Goal: Task Accomplishment & Management: Use online tool/utility

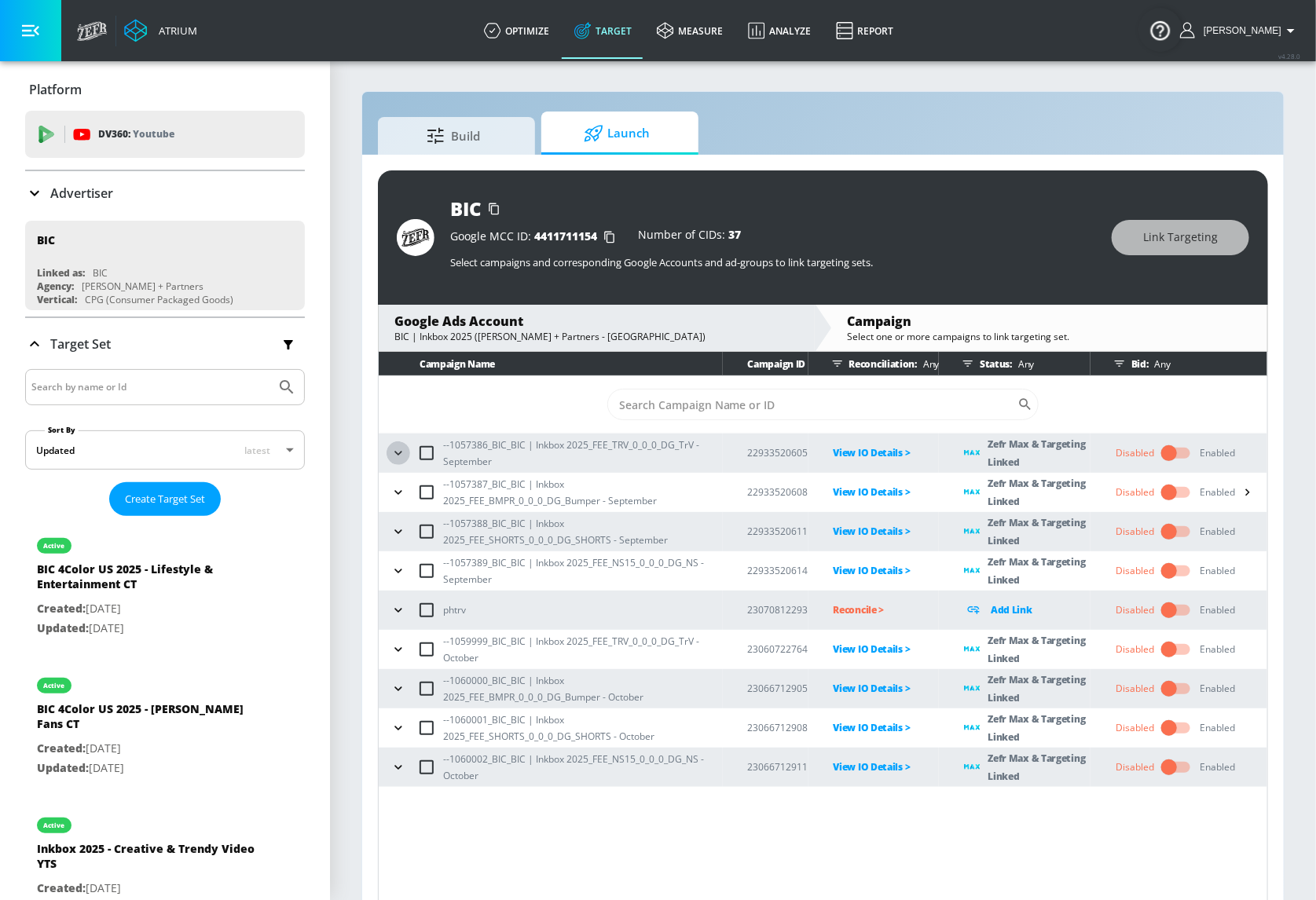
click at [391, 454] on icon "button" at bounding box center [399, 453] width 16 height 16
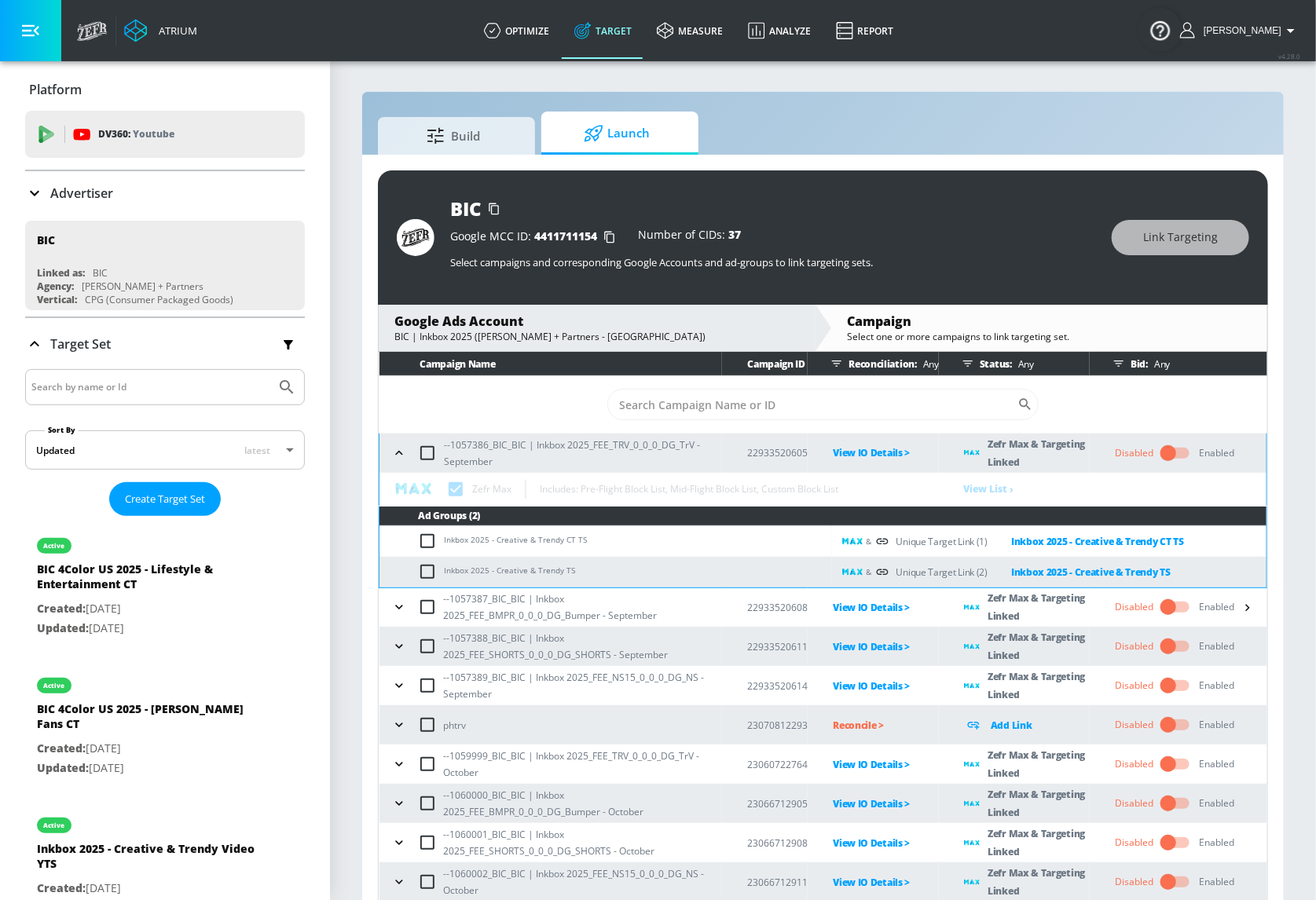
click at [392, 448] on icon "button" at bounding box center [399, 453] width 16 height 16
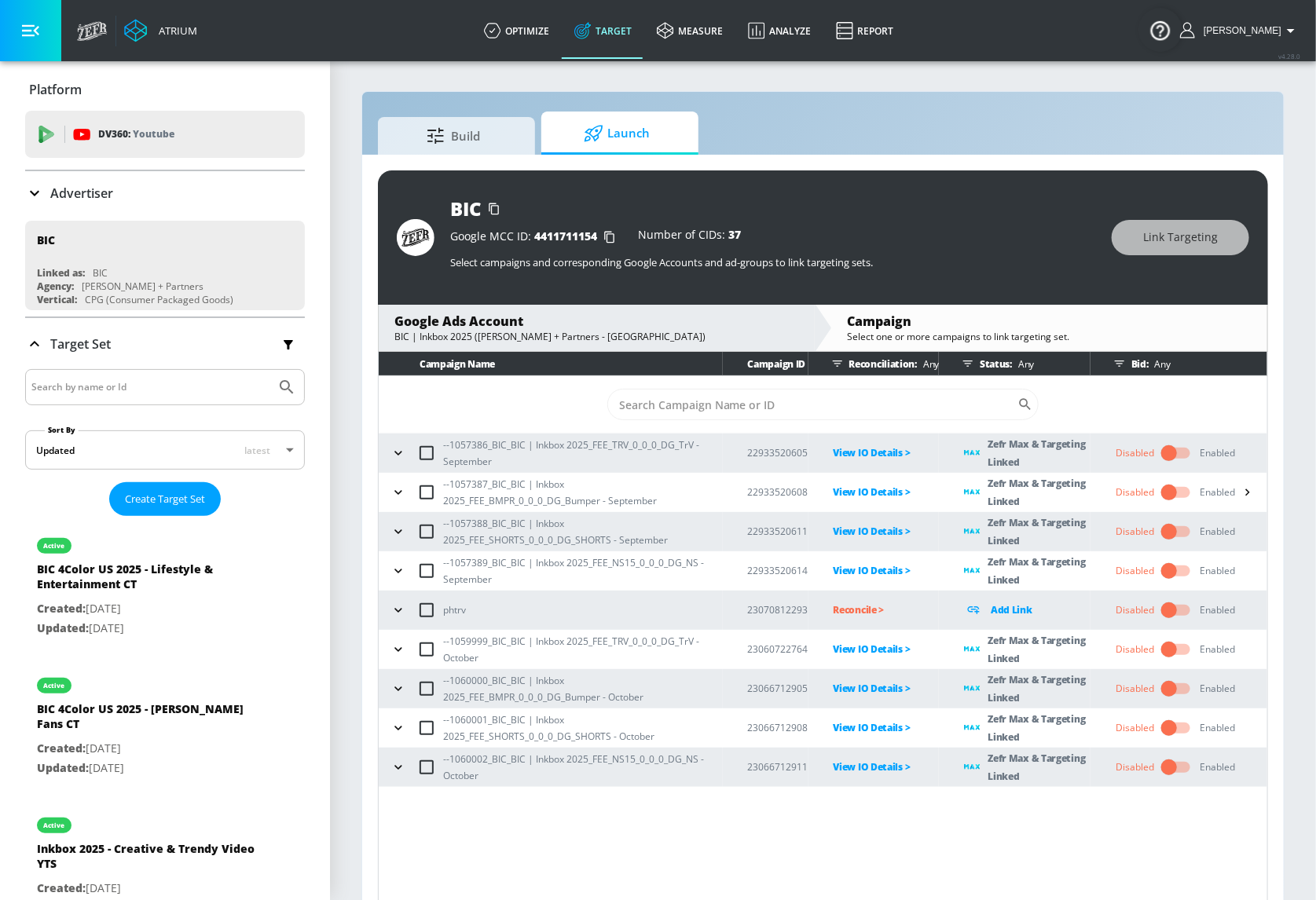
click at [394, 495] on icon "button" at bounding box center [399, 493] width 16 height 16
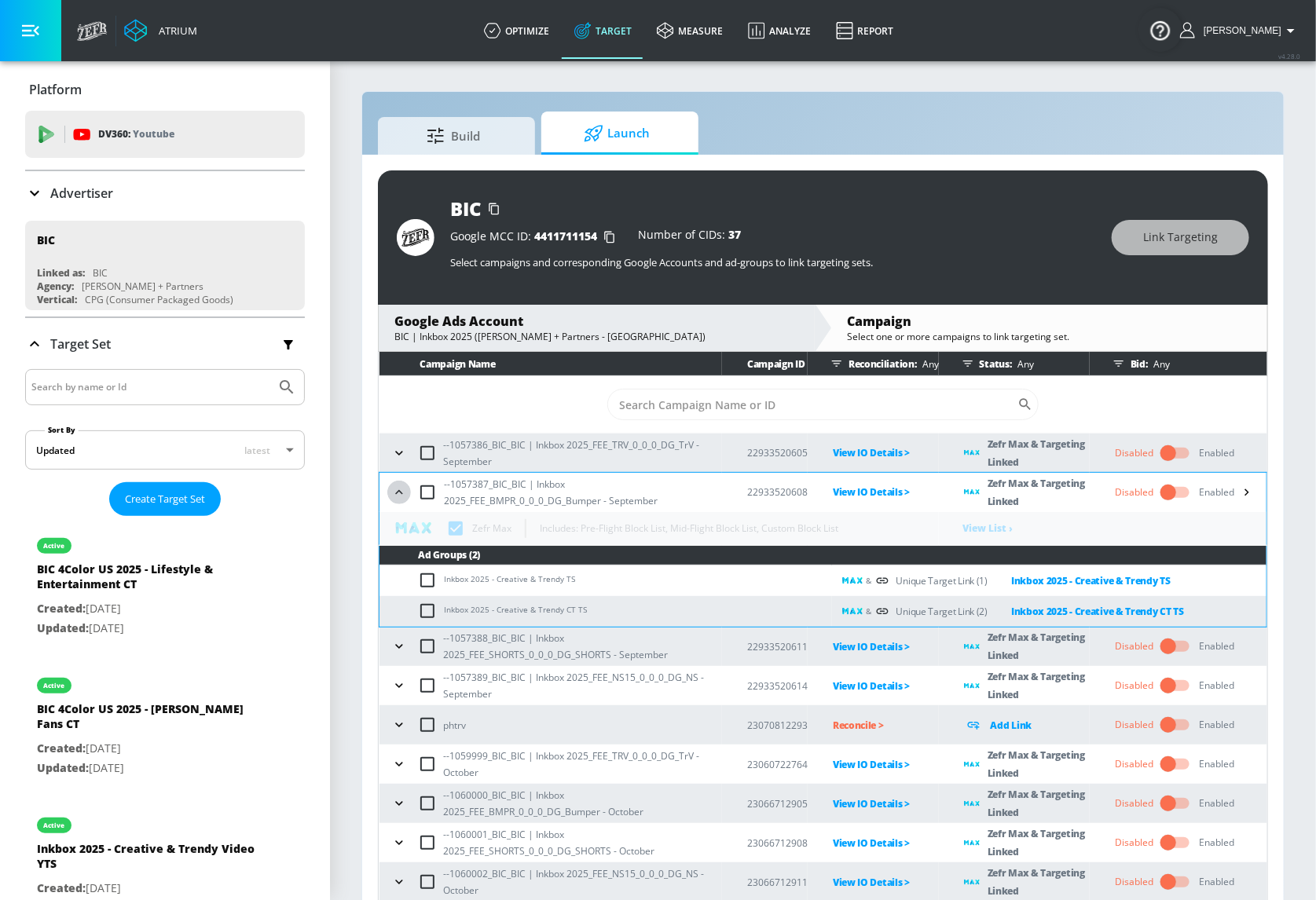
click at [395, 494] on icon "button" at bounding box center [399, 493] width 16 height 16
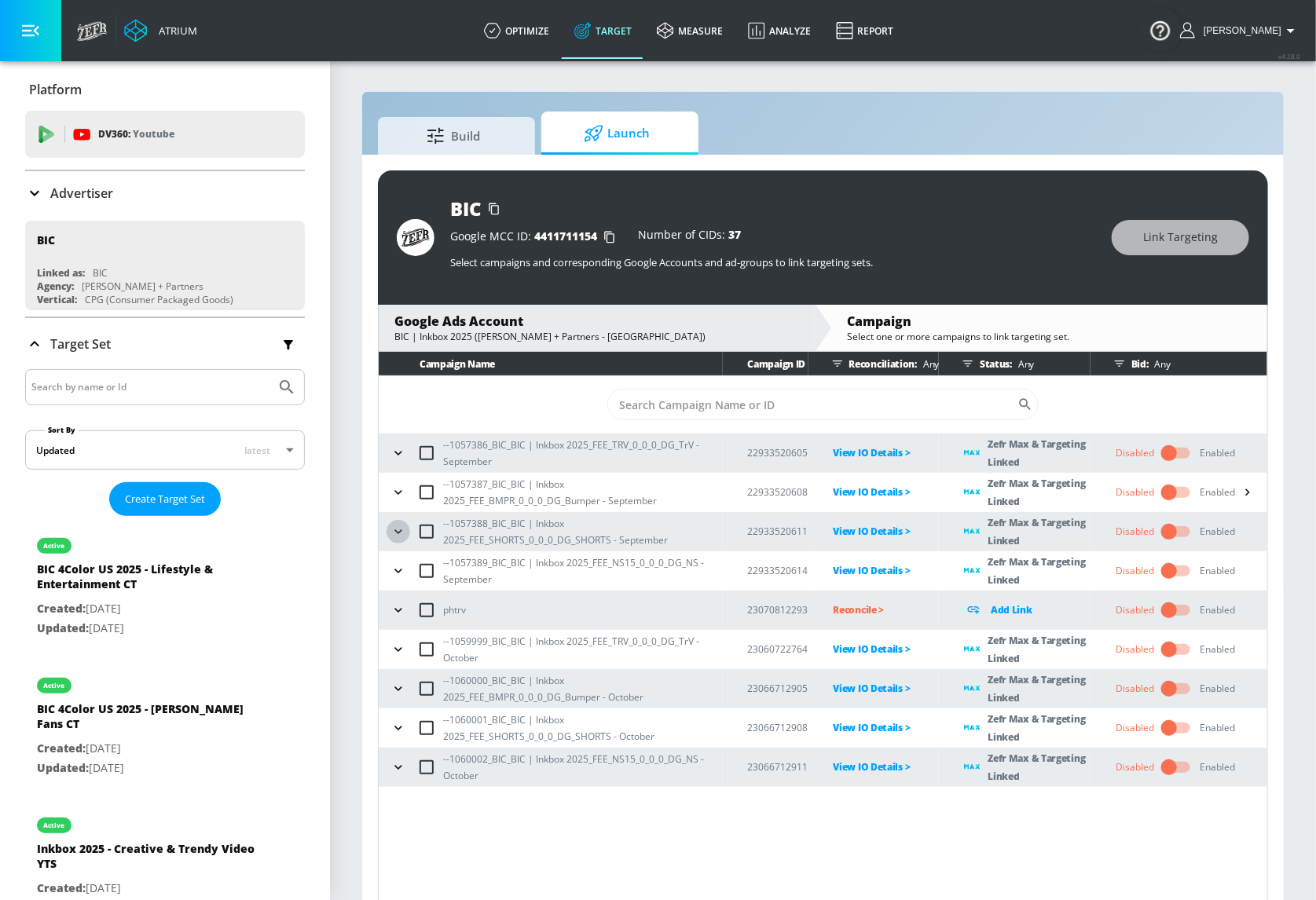
click at [395, 534] on icon "button" at bounding box center [399, 532] width 16 height 16
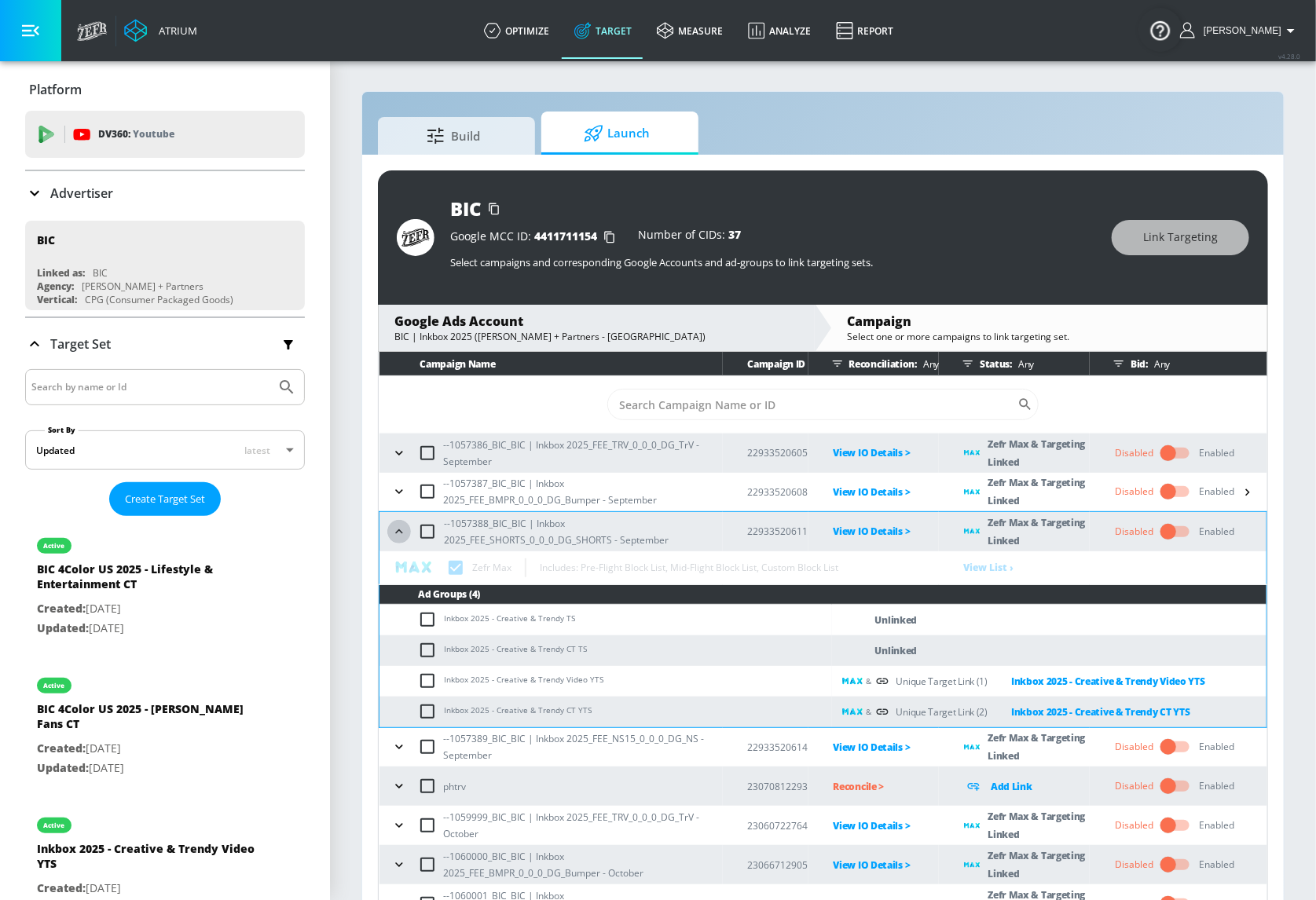
click at [394, 533] on icon "button" at bounding box center [399, 532] width 16 height 16
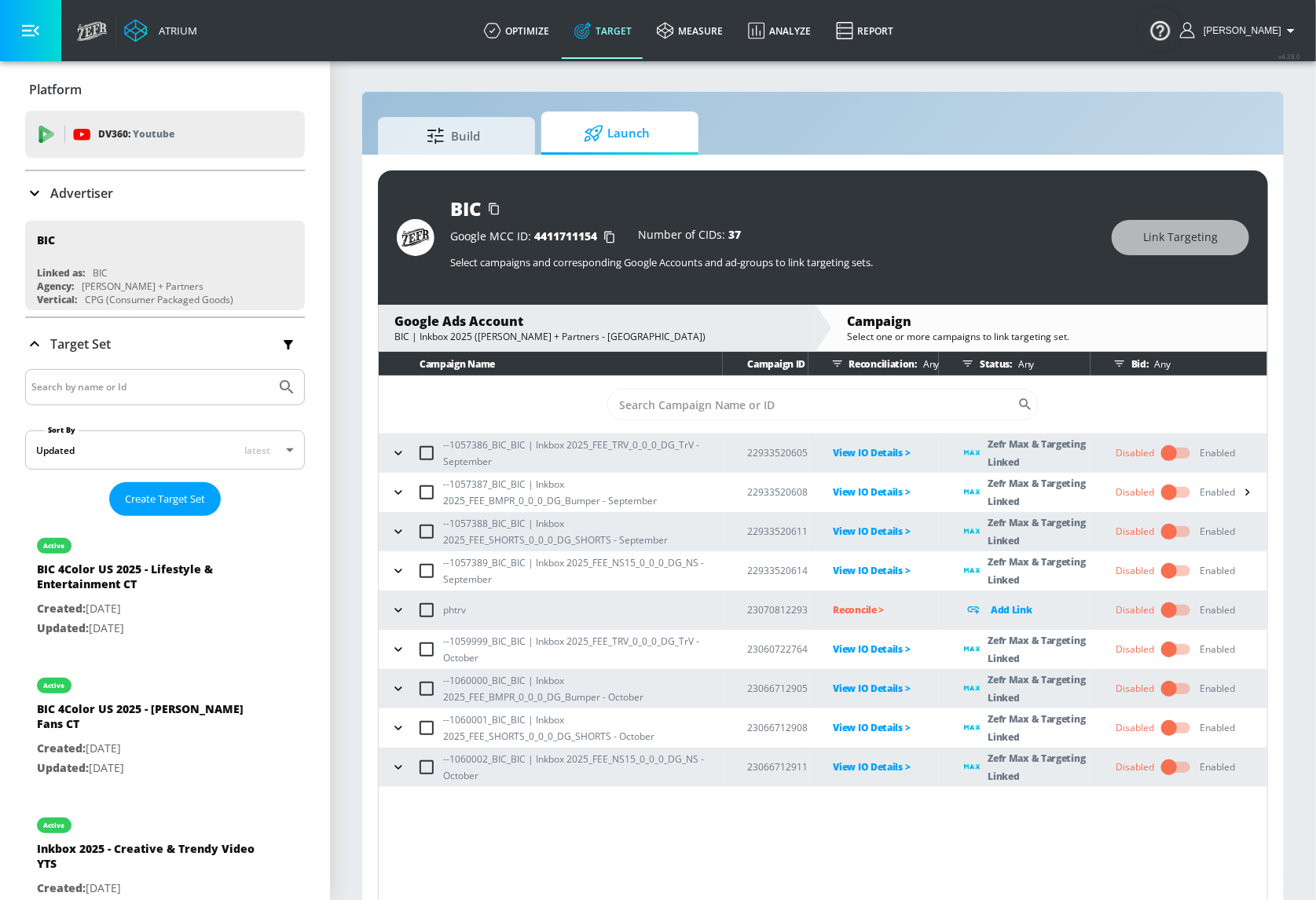
click at [403, 564] on icon "button" at bounding box center [399, 571] width 16 height 16
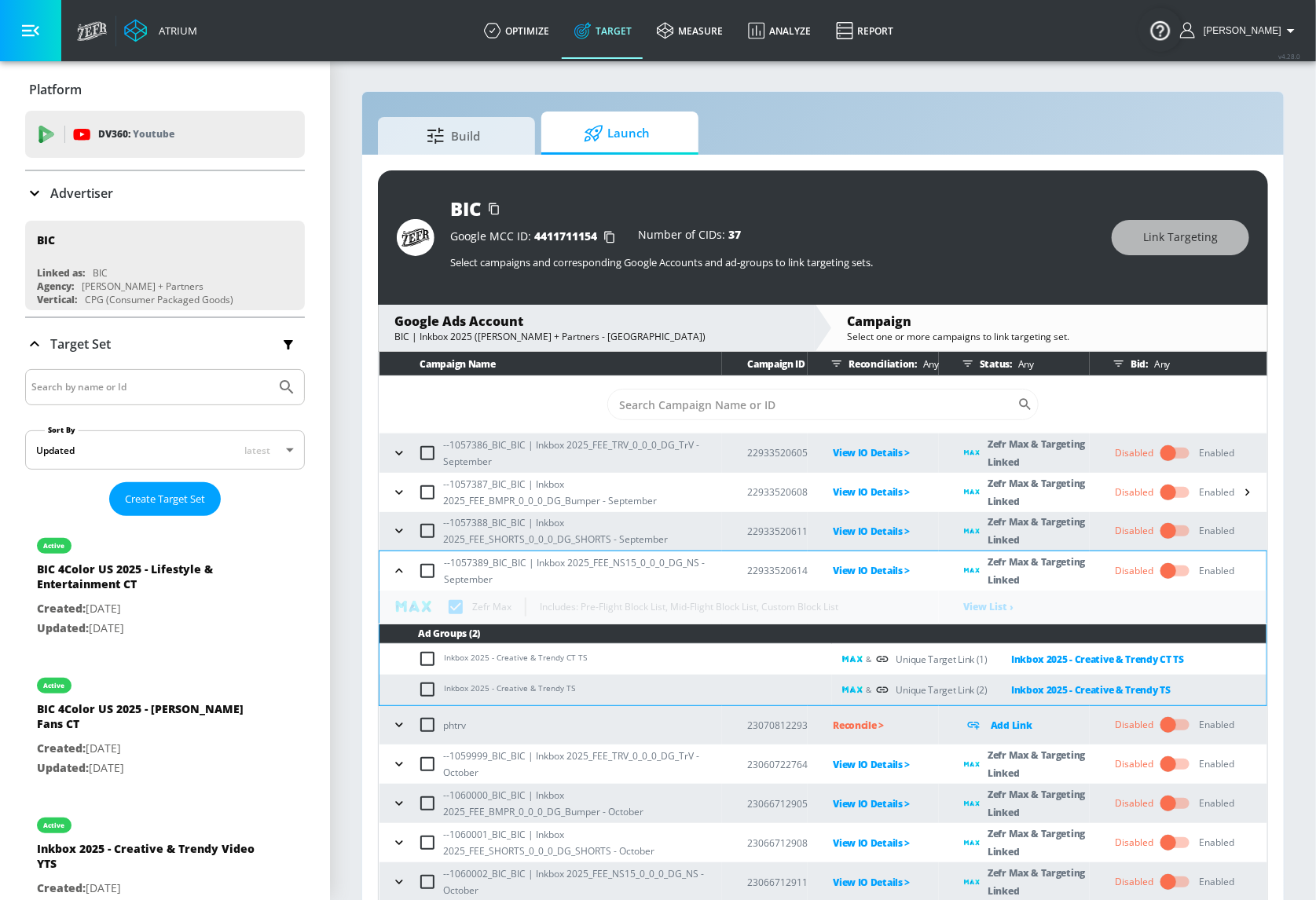
click at [400, 569] on icon "button" at bounding box center [399, 570] width 7 height 4
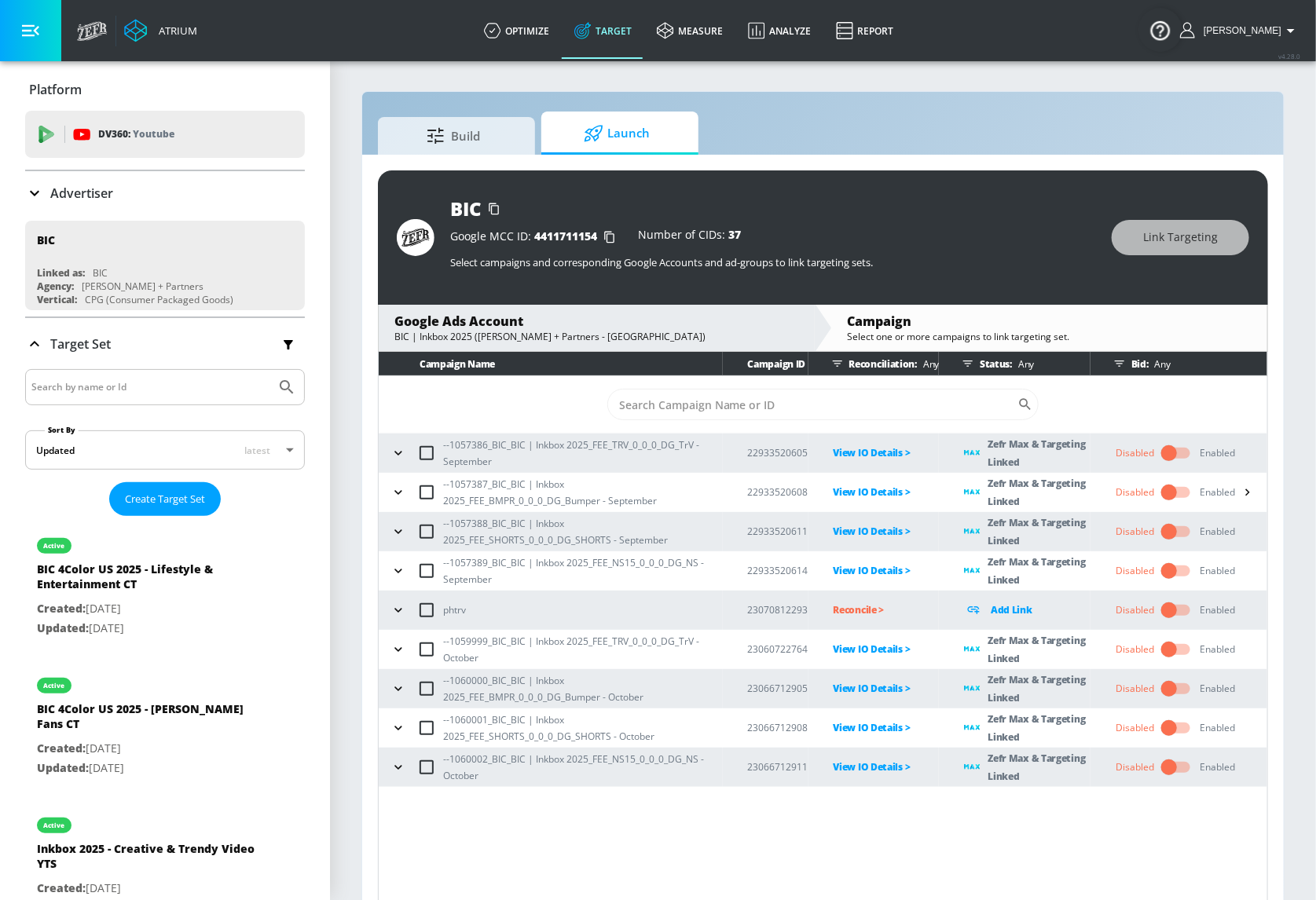
click at [395, 647] on icon "button" at bounding box center [398, 649] width 7 height 4
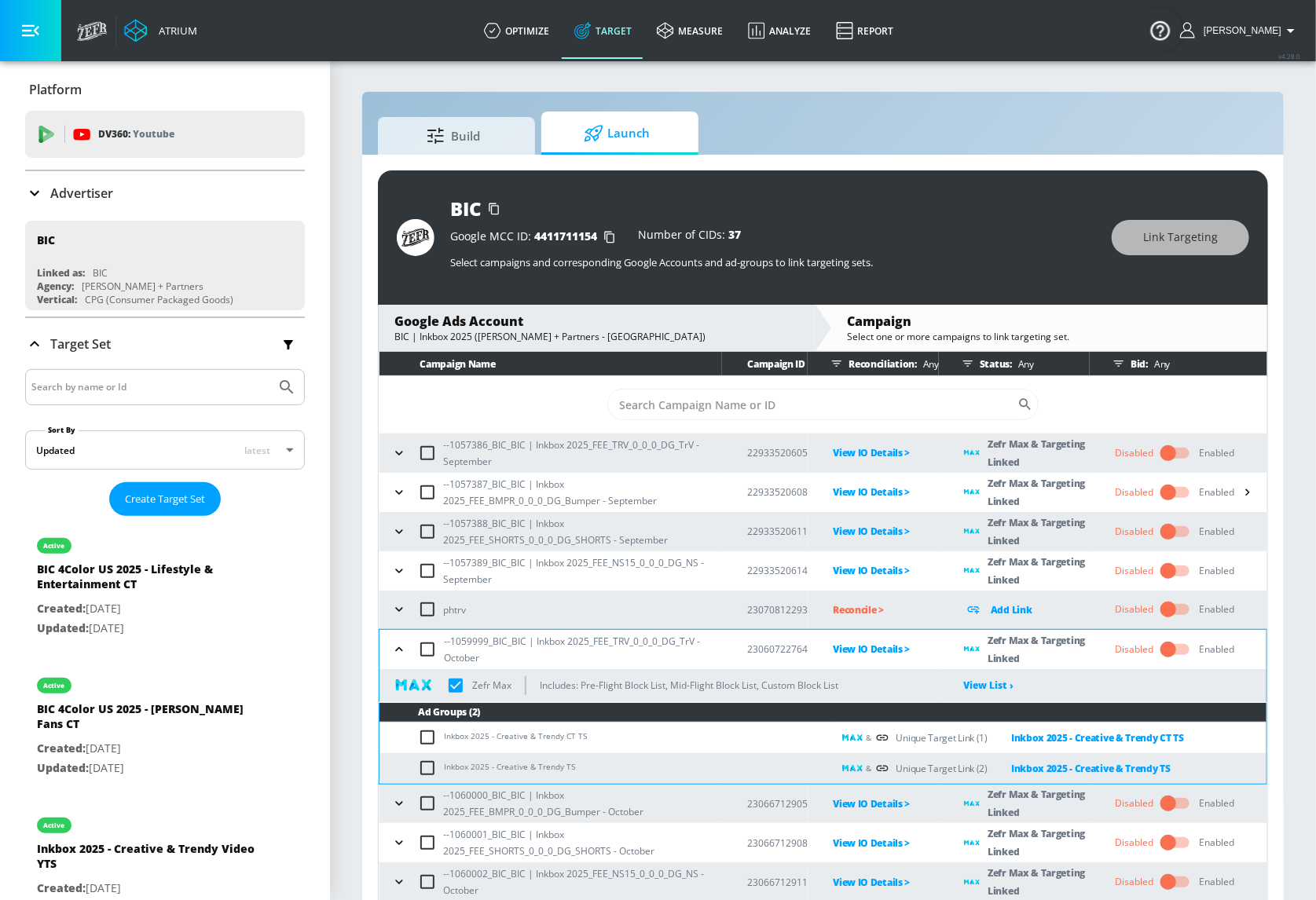
click at [395, 647] on icon "button" at bounding box center [399, 650] width 16 height 16
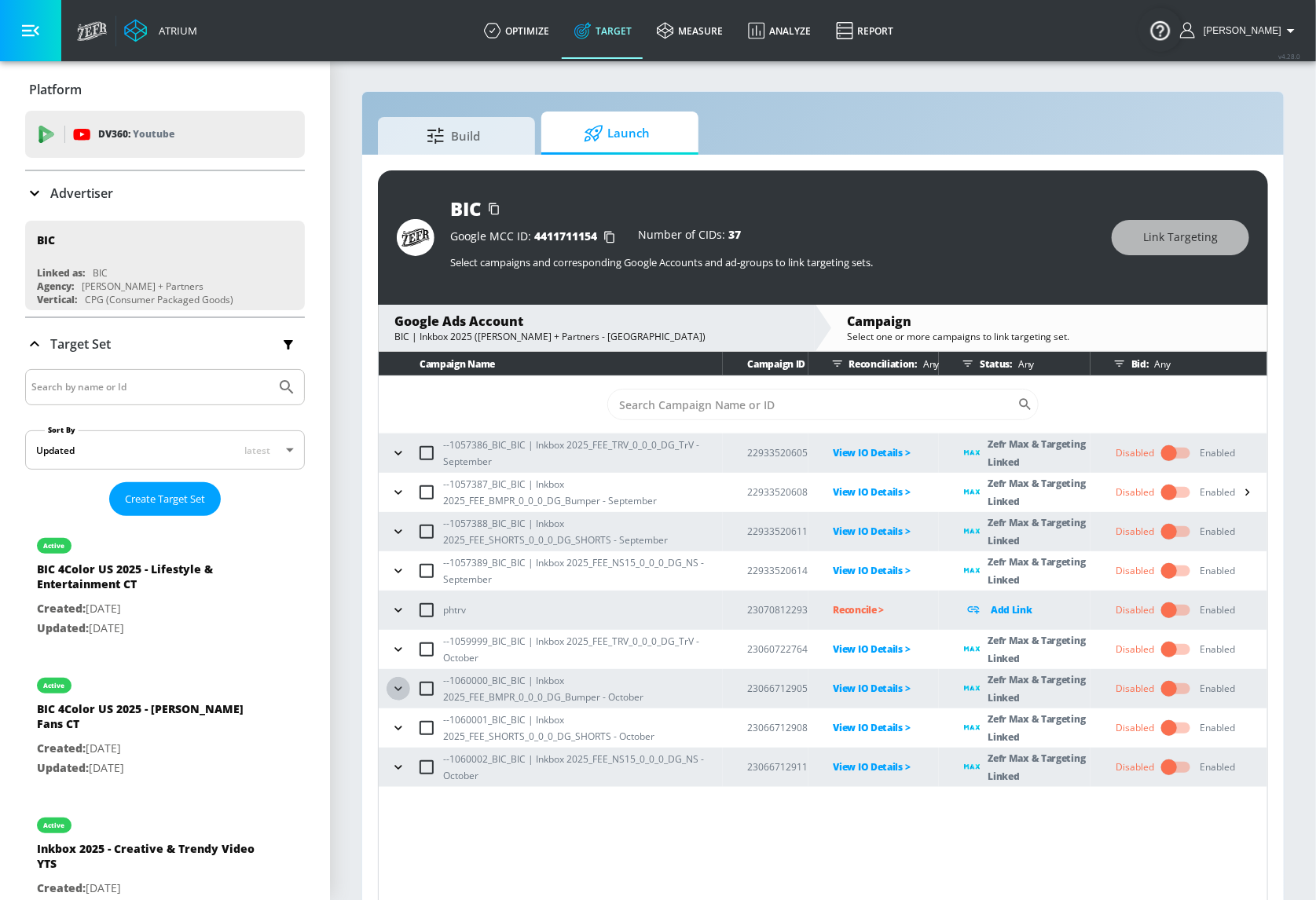
click at [392, 698] on button "button" at bounding box center [398, 688] width 23 height 23
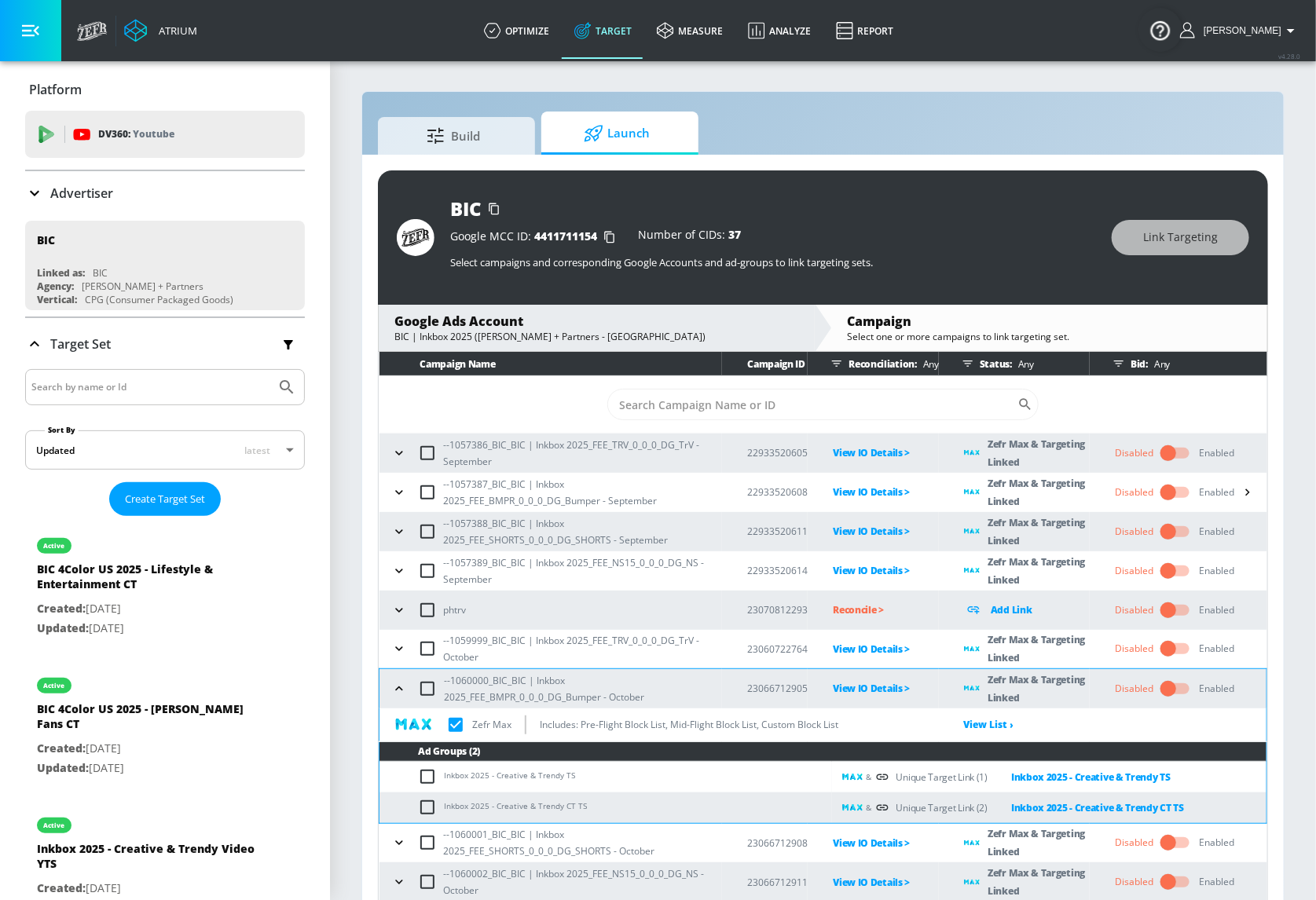
click at [392, 698] on button "button" at bounding box center [399, 688] width 23 height 23
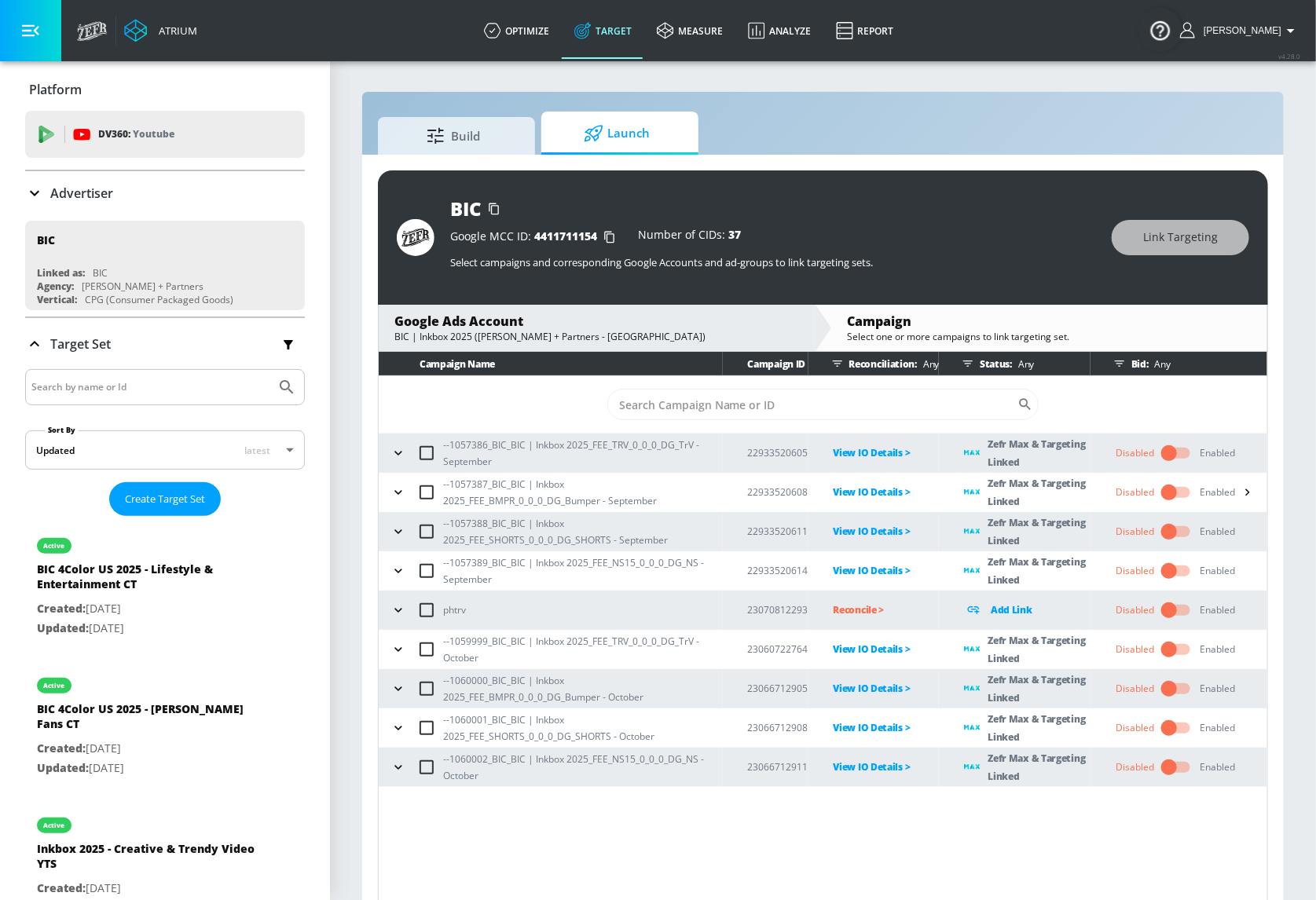
click at [387, 730] on button "button" at bounding box center [398, 728] width 23 height 23
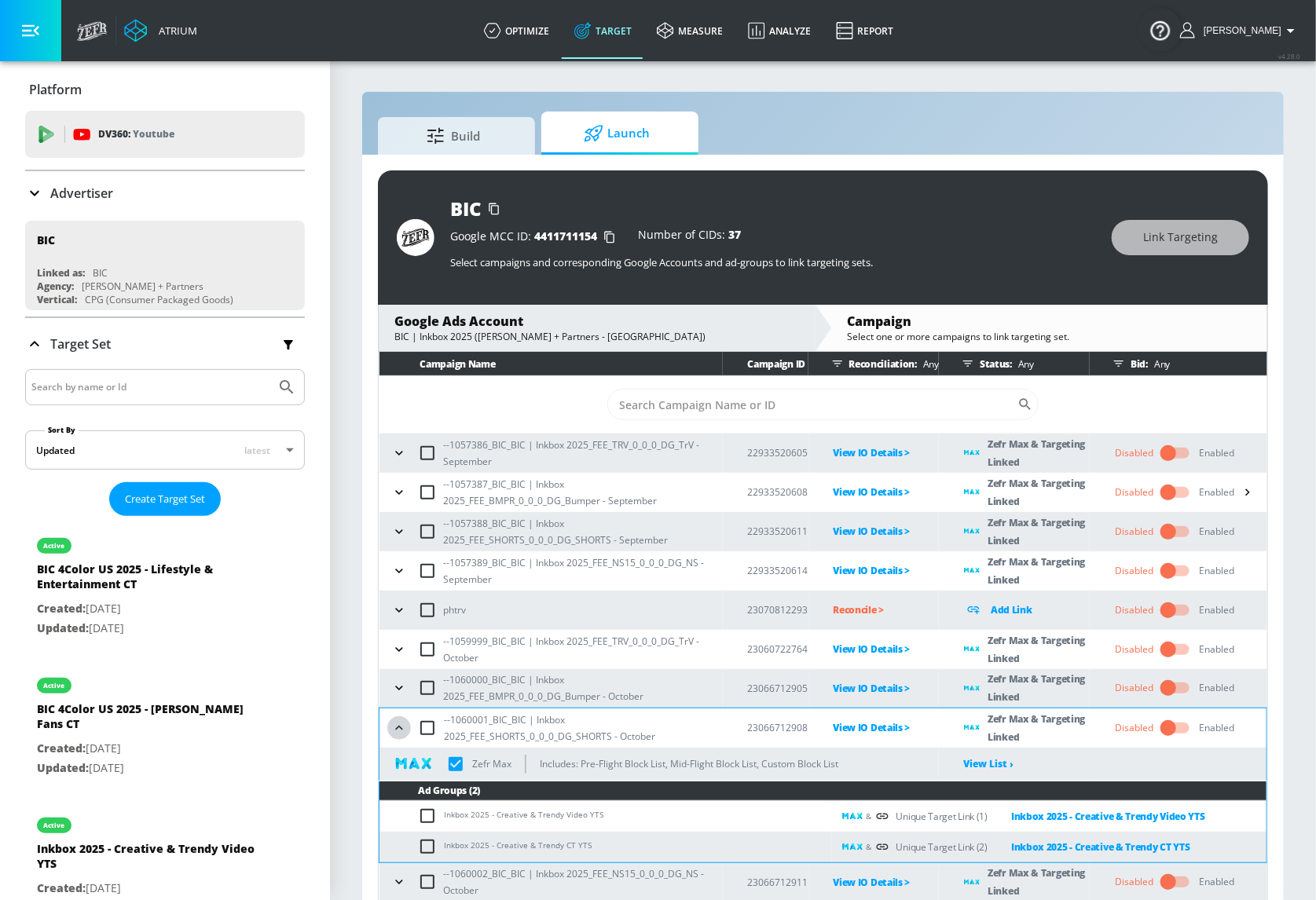
click at [391, 729] on icon "button" at bounding box center [399, 729] width 16 height 16
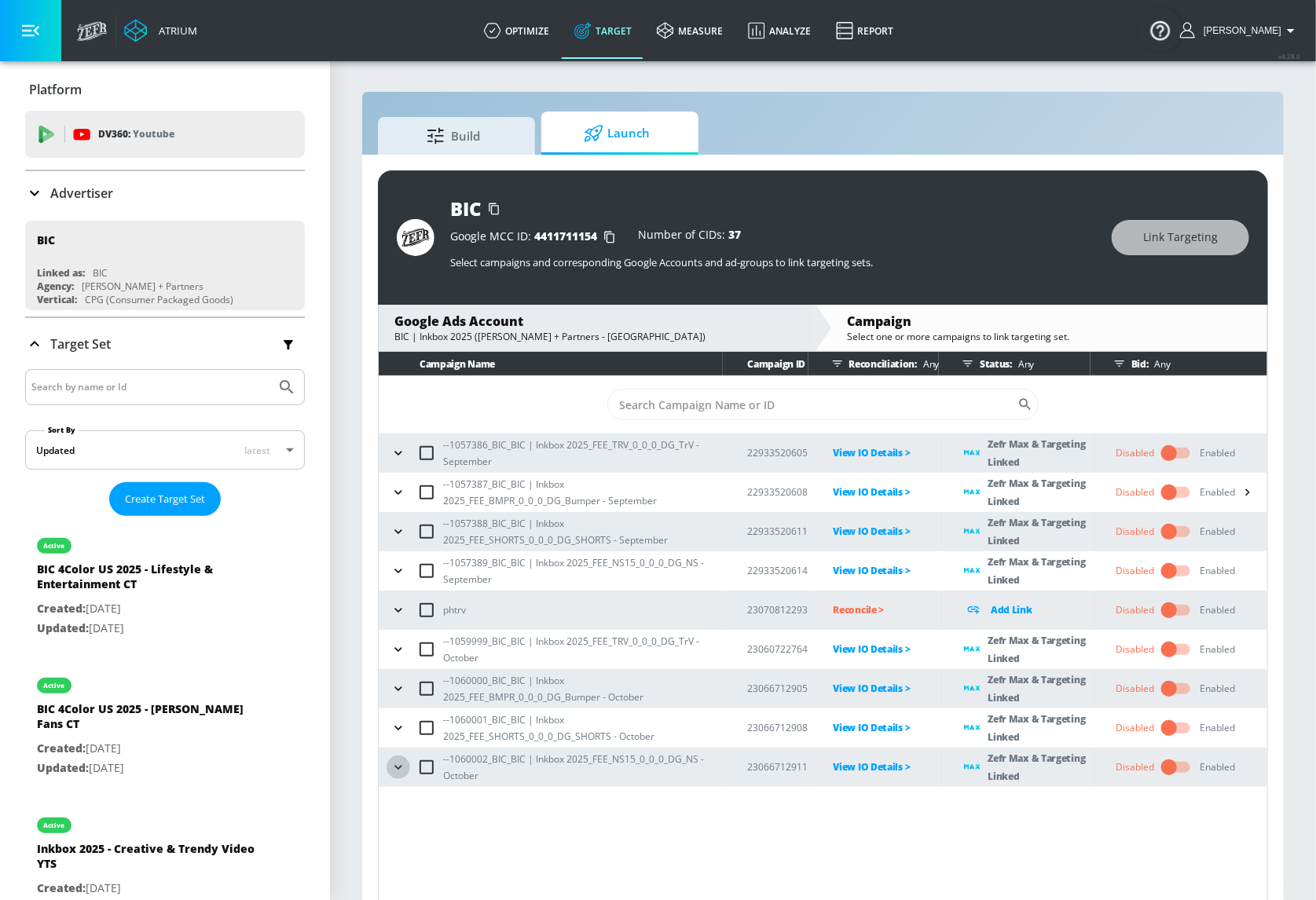
click at [400, 760] on icon "button" at bounding box center [399, 767] width 16 height 16
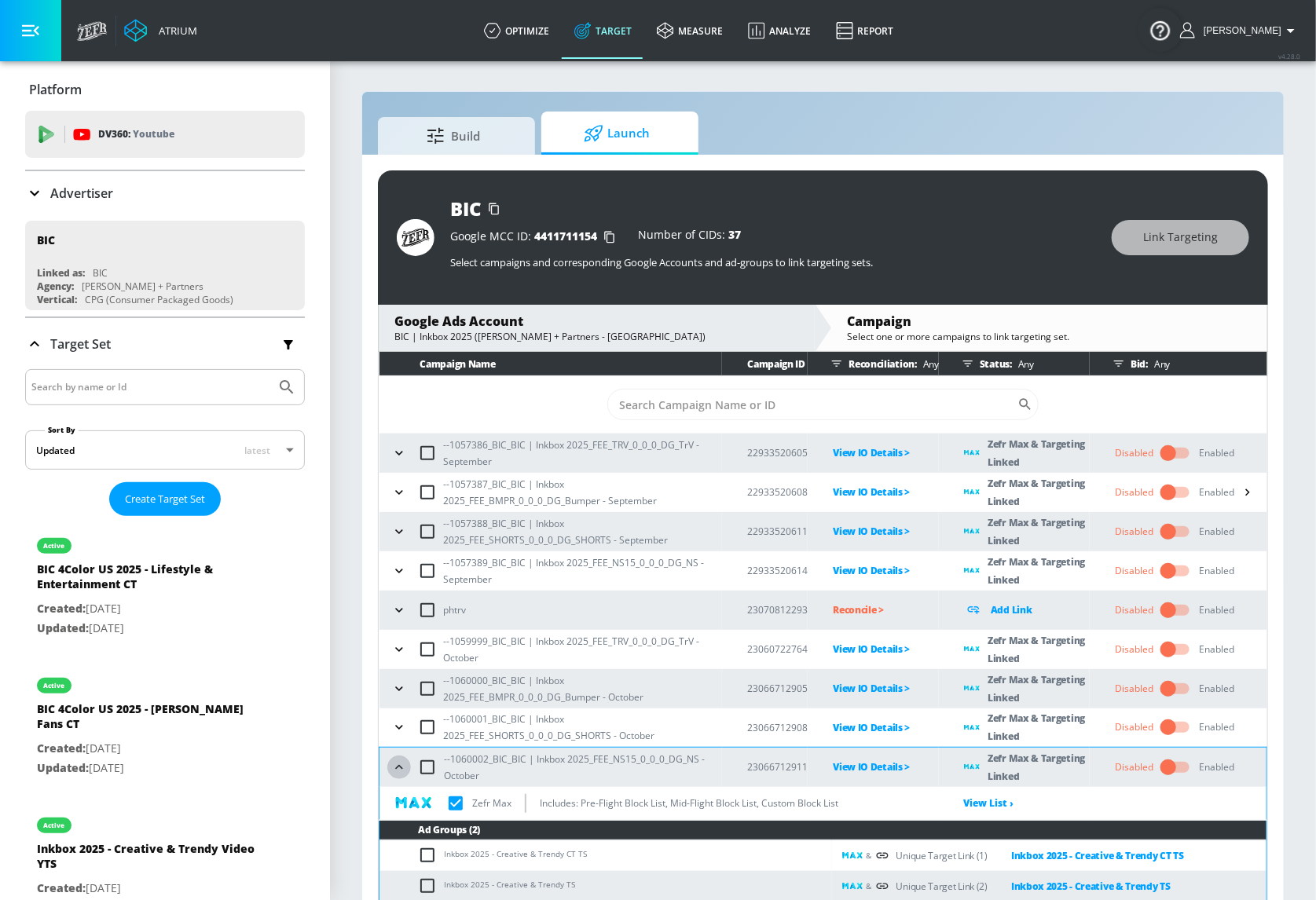
click at [400, 760] on icon "button" at bounding box center [399, 767] width 16 height 16
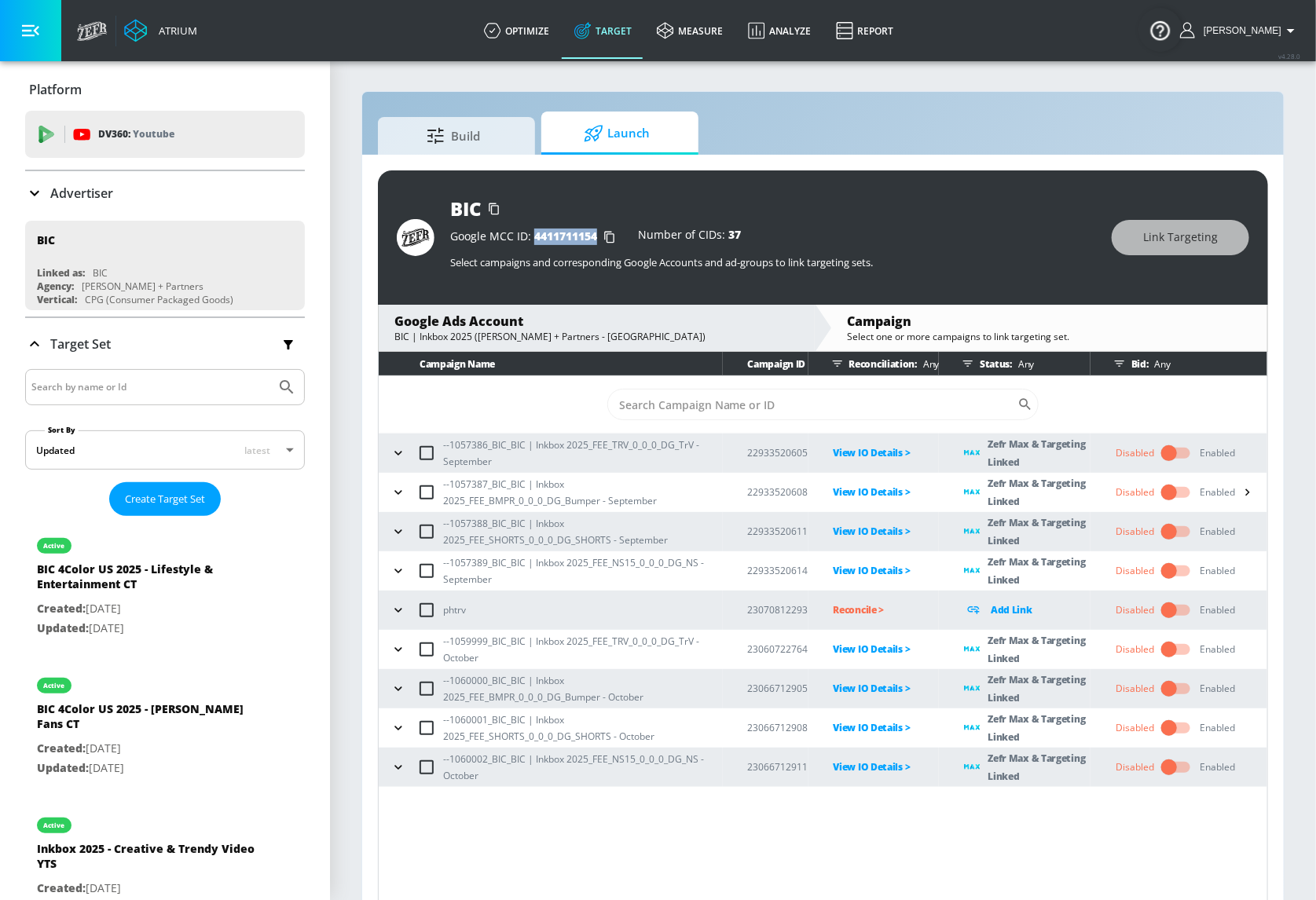
drag, startPoint x: 534, startPoint y: 235, endPoint x: 595, endPoint y: 236, distance: 61.0
click at [595, 236] on span "4411711154" at bounding box center [565, 236] width 63 height 15
copy span "4411711154"
drag, startPoint x: 760, startPoint y: 453, endPoint x: 807, endPoint y: 457, distance: 47.2
click at [807, 457] on p "22933520605" at bounding box center [778, 452] width 60 height 16
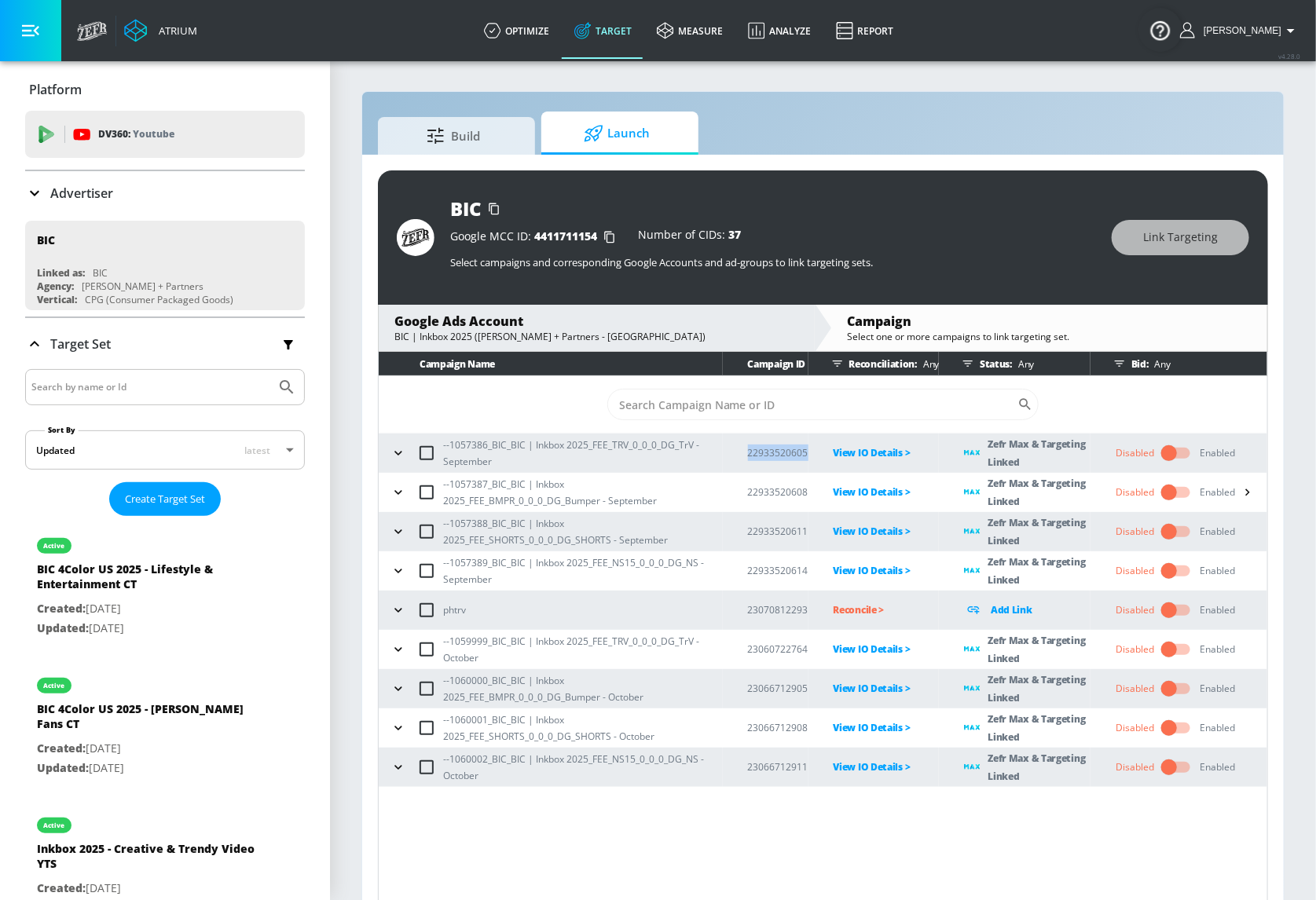
copy p "22933520605"
drag, startPoint x: 598, startPoint y: 336, endPoint x: 392, endPoint y: 337, distance: 206.0
click at [392, 337] on div "Google Ads Account BIC | Inkbox 2025 (Merkley + Partners - NYC)" at bounding box center [596, 328] width 436 height 47
drag, startPoint x: 690, startPoint y: 337, endPoint x: 387, endPoint y: 338, distance: 303.0
click at [387, 338] on div "Google Ads Account BIC | Inkbox 2025 (Merkley + Partners - NYC)" at bounding box center [596, 328] width 436 height 47
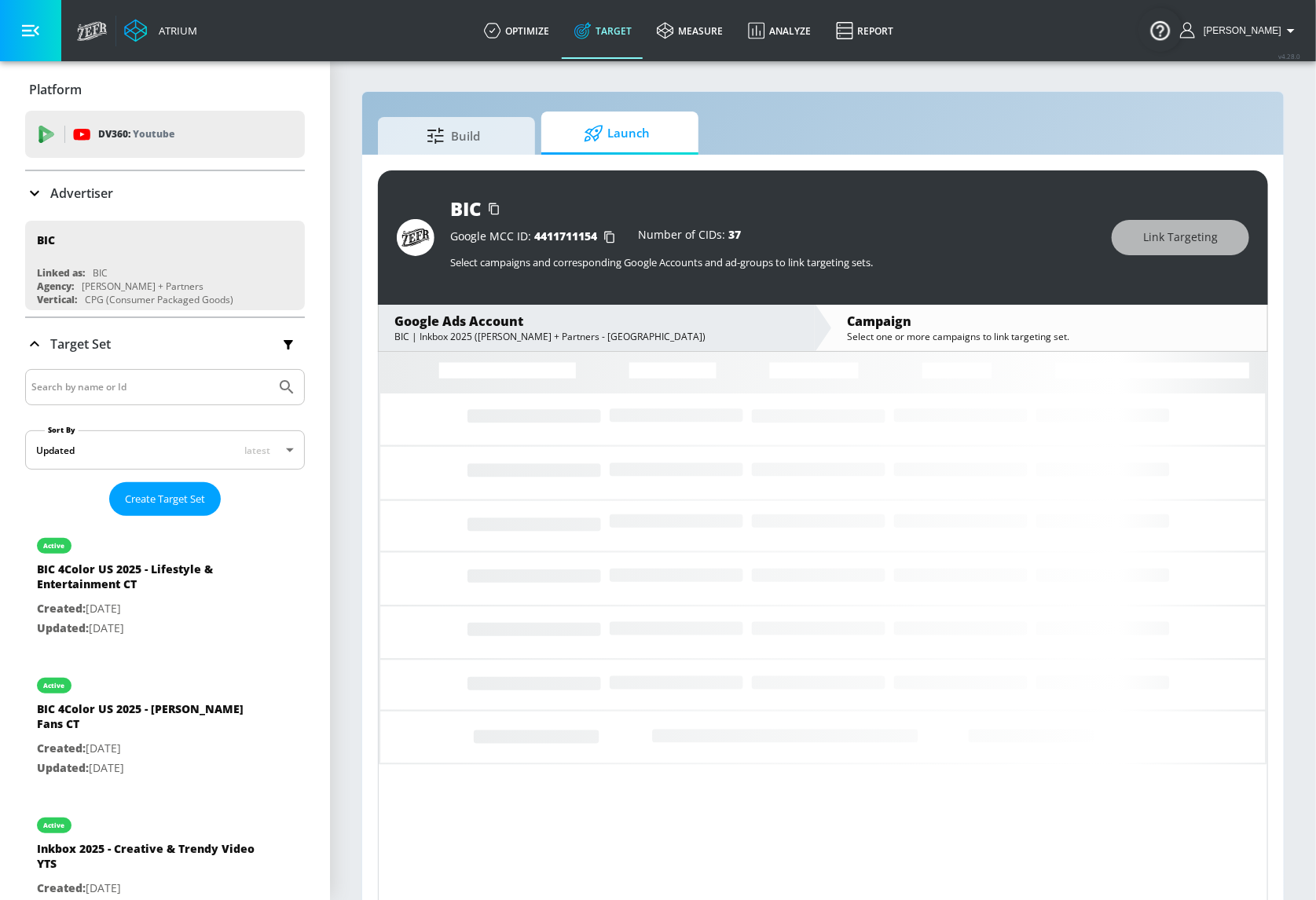
click at [886, 334] on div "Select one or more campaigns to link targeting set." at bounding box center [1049, 336] width 404 height 14
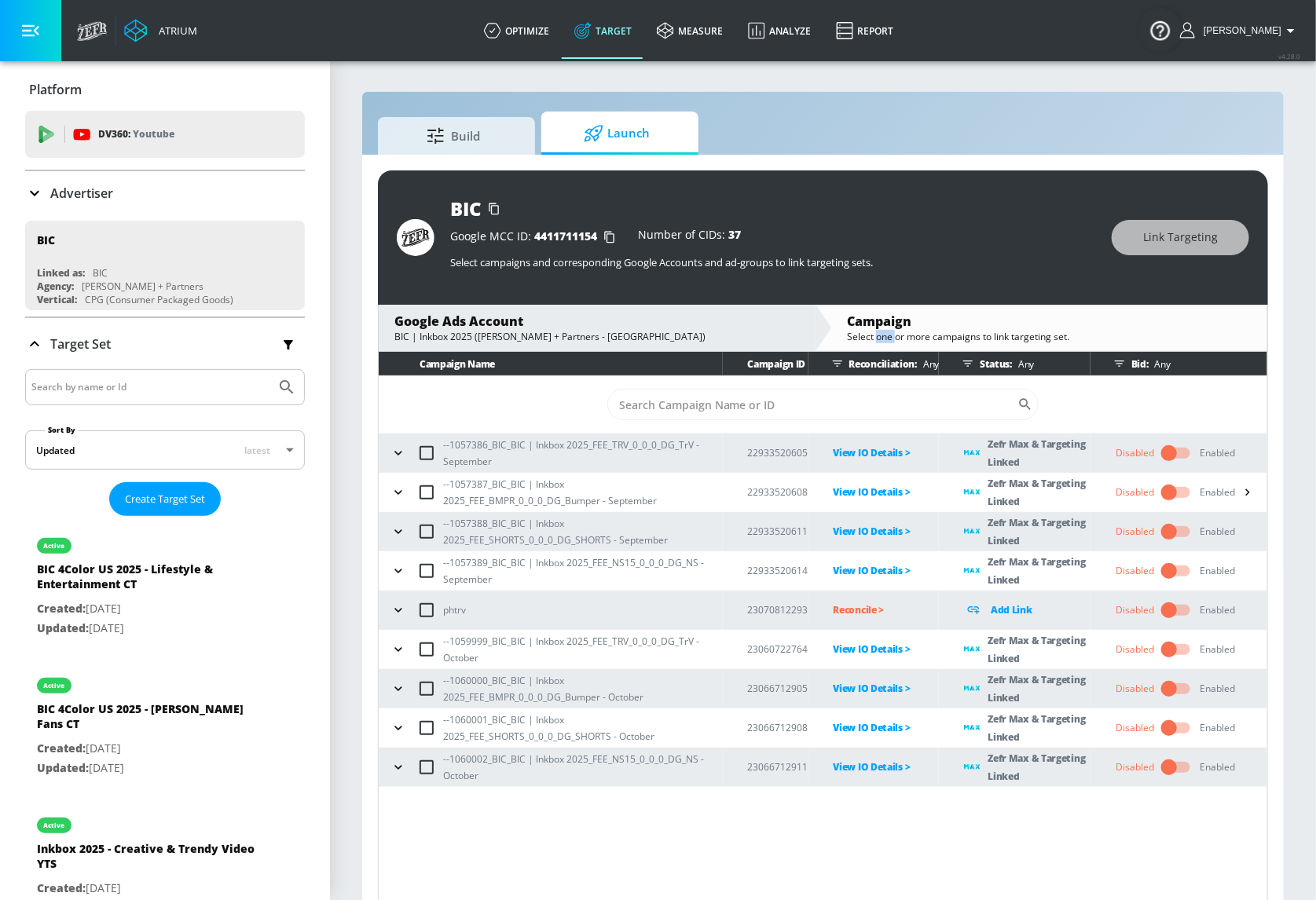
click at [886, 334] on div "Select one or more campaigns to link targeting set." at bounding box center [1049, 336] width 404 height 14
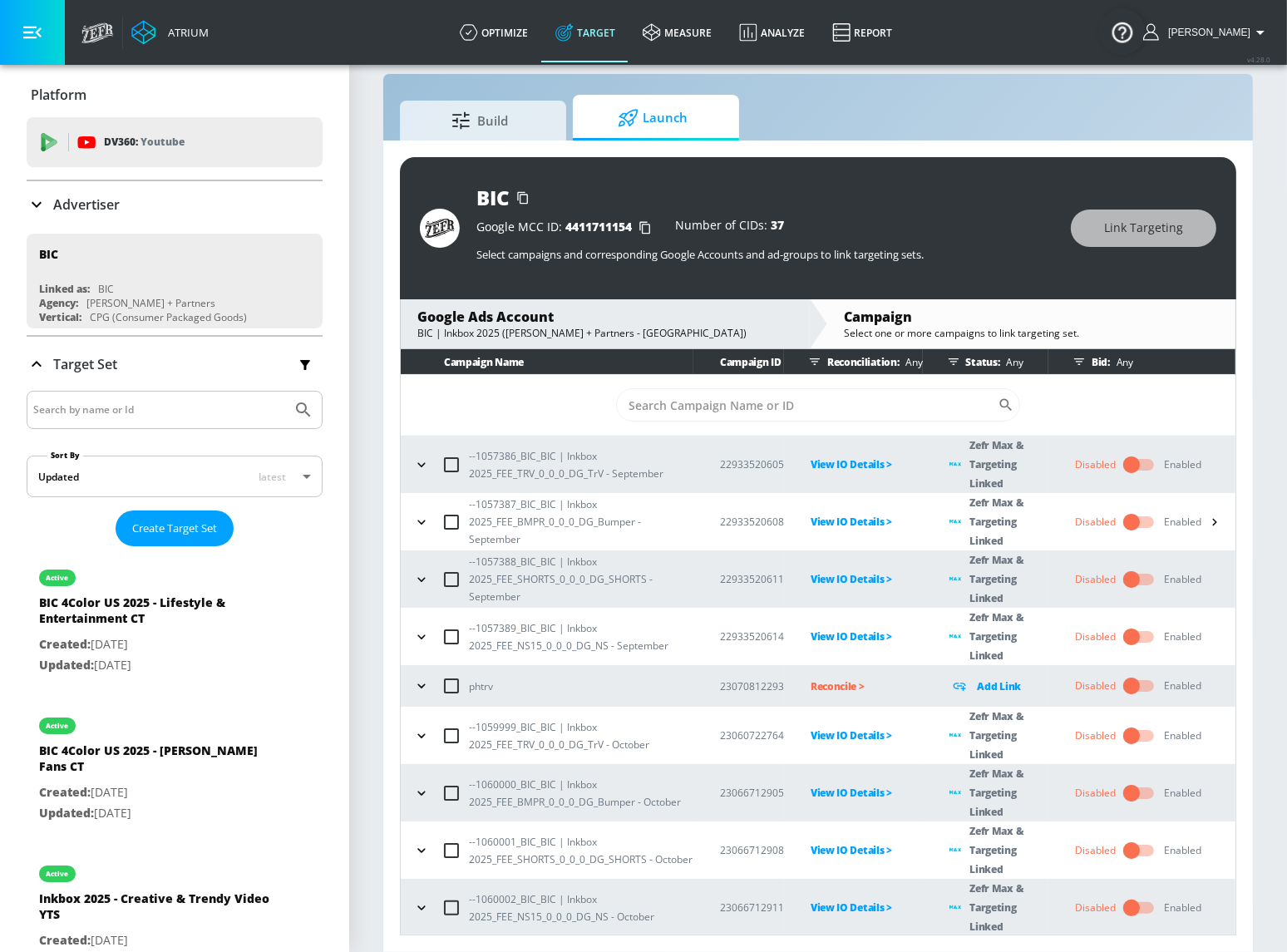
click at [1005, 407] on td "​" at bounding box center [817, 405] width 834 height 61
click at [850, 395] on input "Sort By" at bounding box center [807, 405] width 382 height 33
paste input "MTL_US_USA_NAT_AF_JW_JWSTREX_GADS_YT_YTNSKIP_OTH_KIDS_PRO_ENGL_NA_NA_2025_FALL_…"
type input "MTL_US_USA_NAT_AF_JW_JWSTREX_GADS_YT_YTNSKIP_OTH_KIDS_PRO_ENGL_NA_NA_2025_FALL_…"
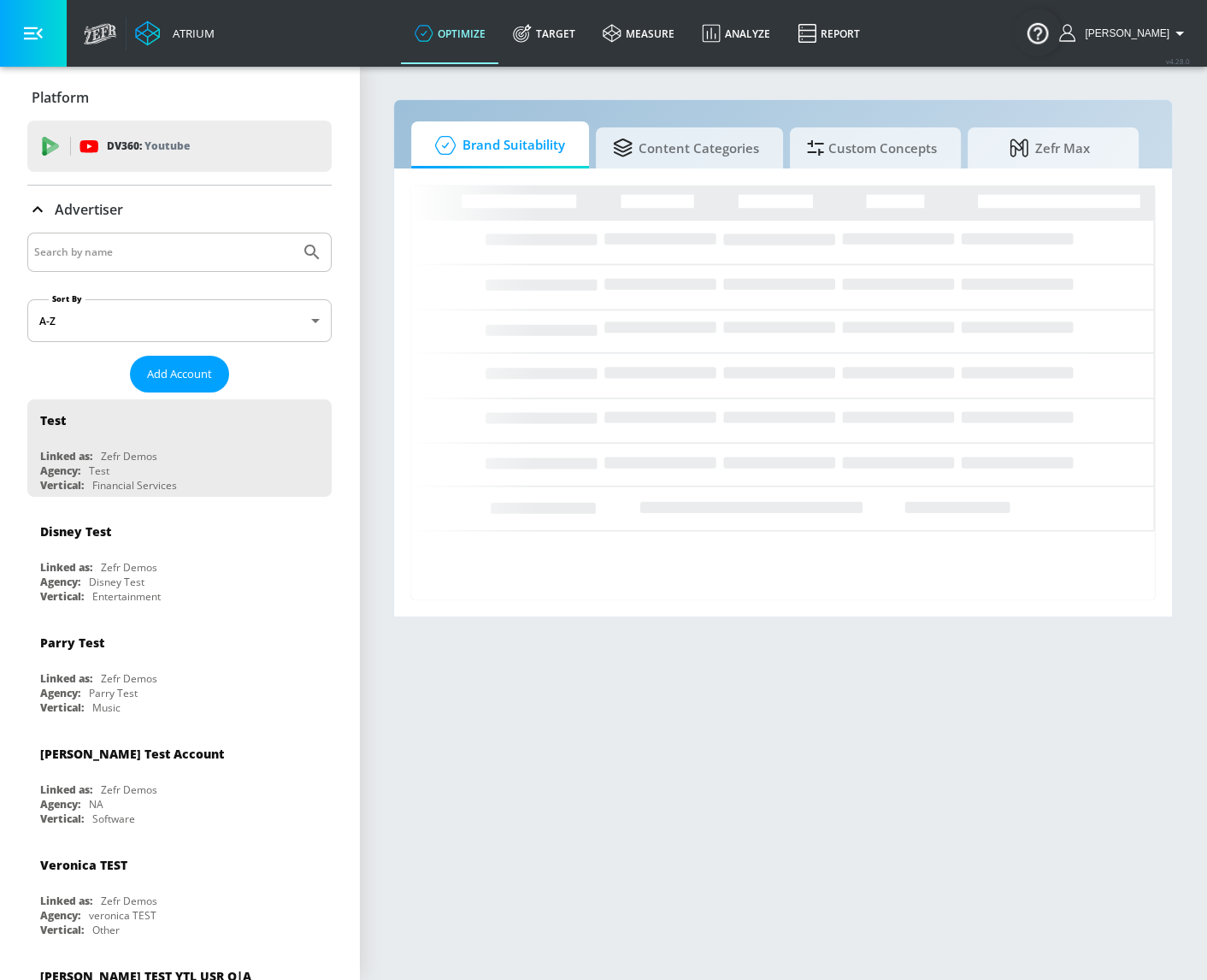
click at [174, 251] on input "Search by name" at bounding box center [164, 252] width 259 height 22
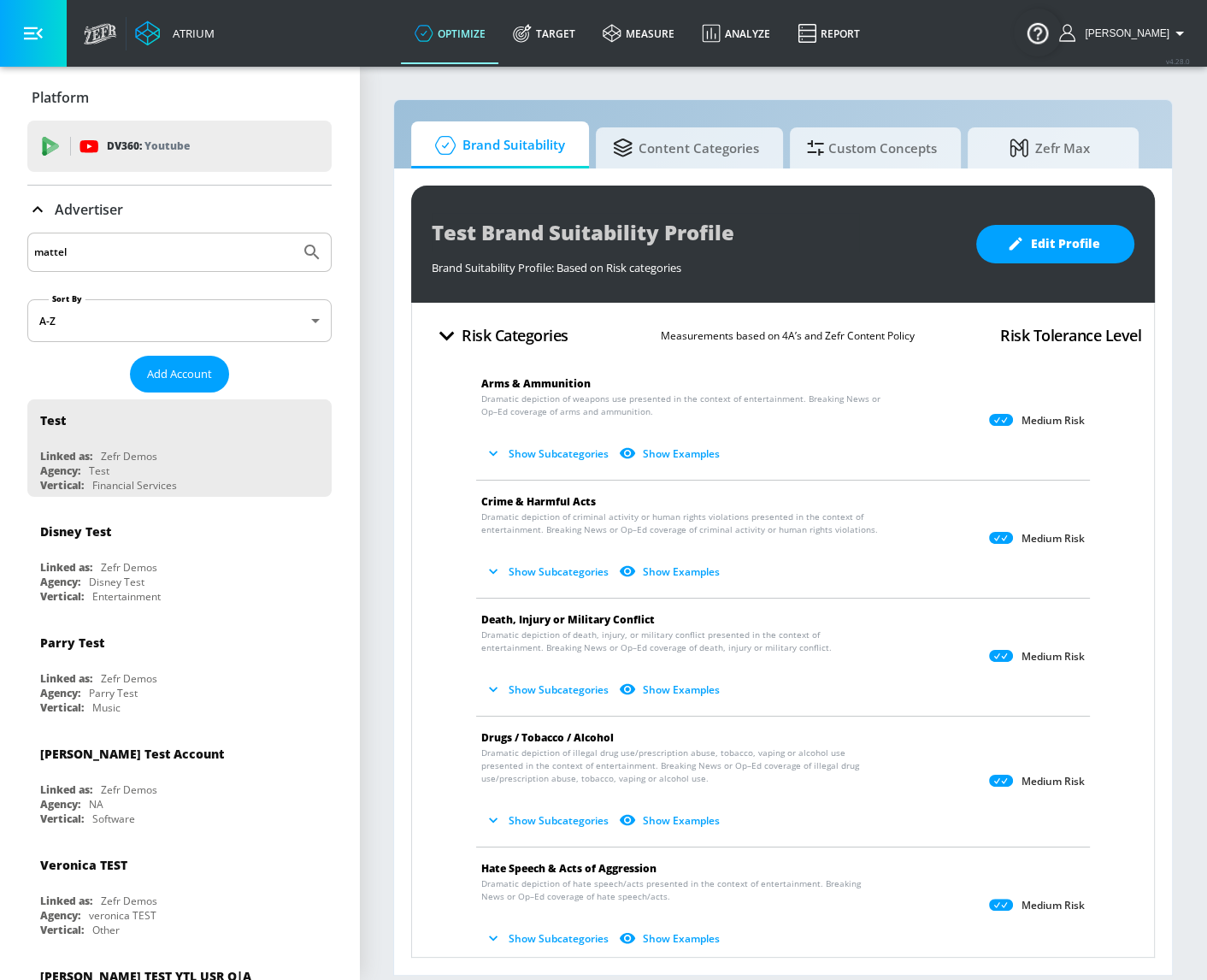
type input "mattel"
click at [294, 233] on button "Submit Search" at bounding box center [312, 252] width 38 height 38
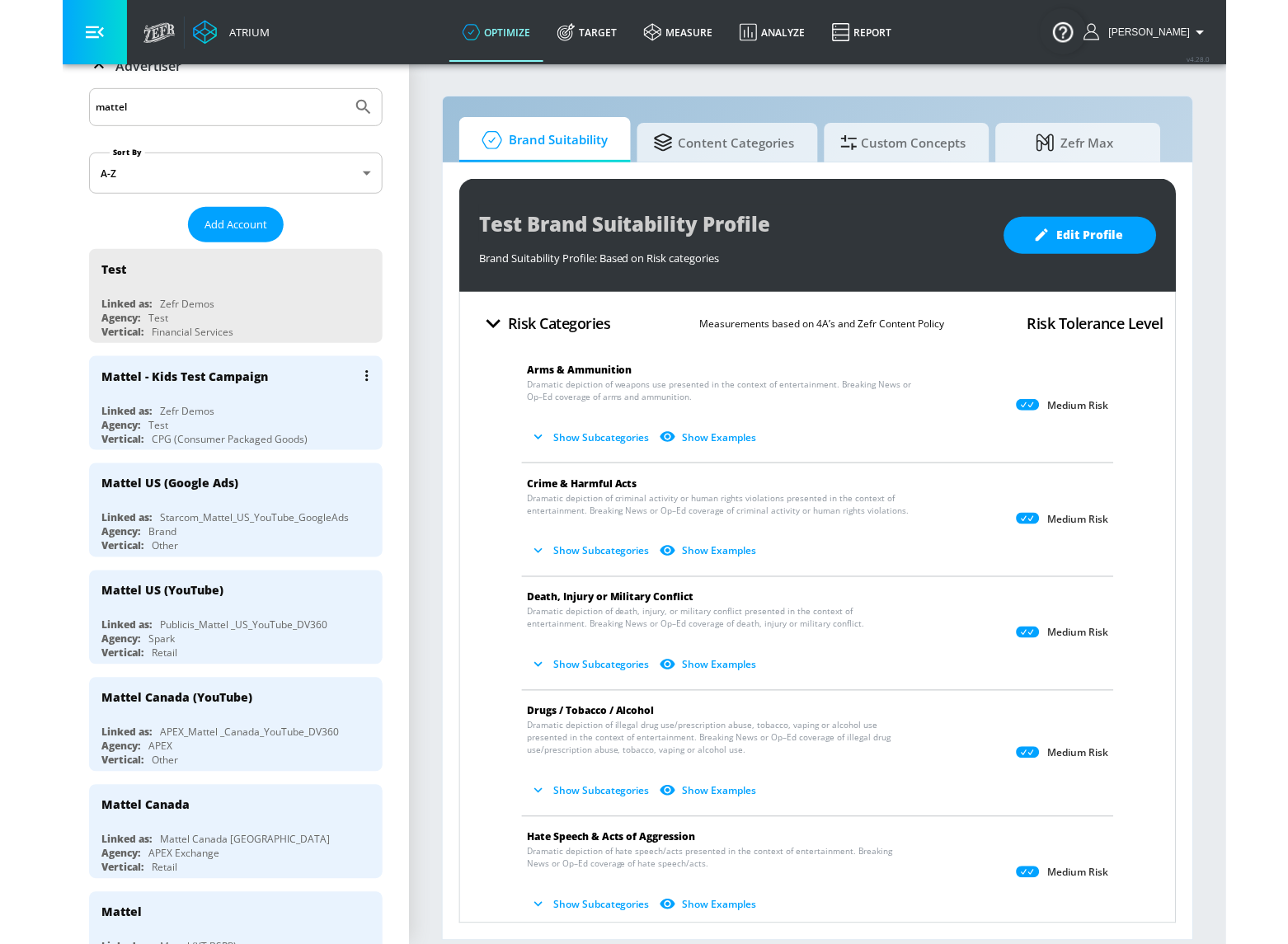
scroll to position [150, 0]
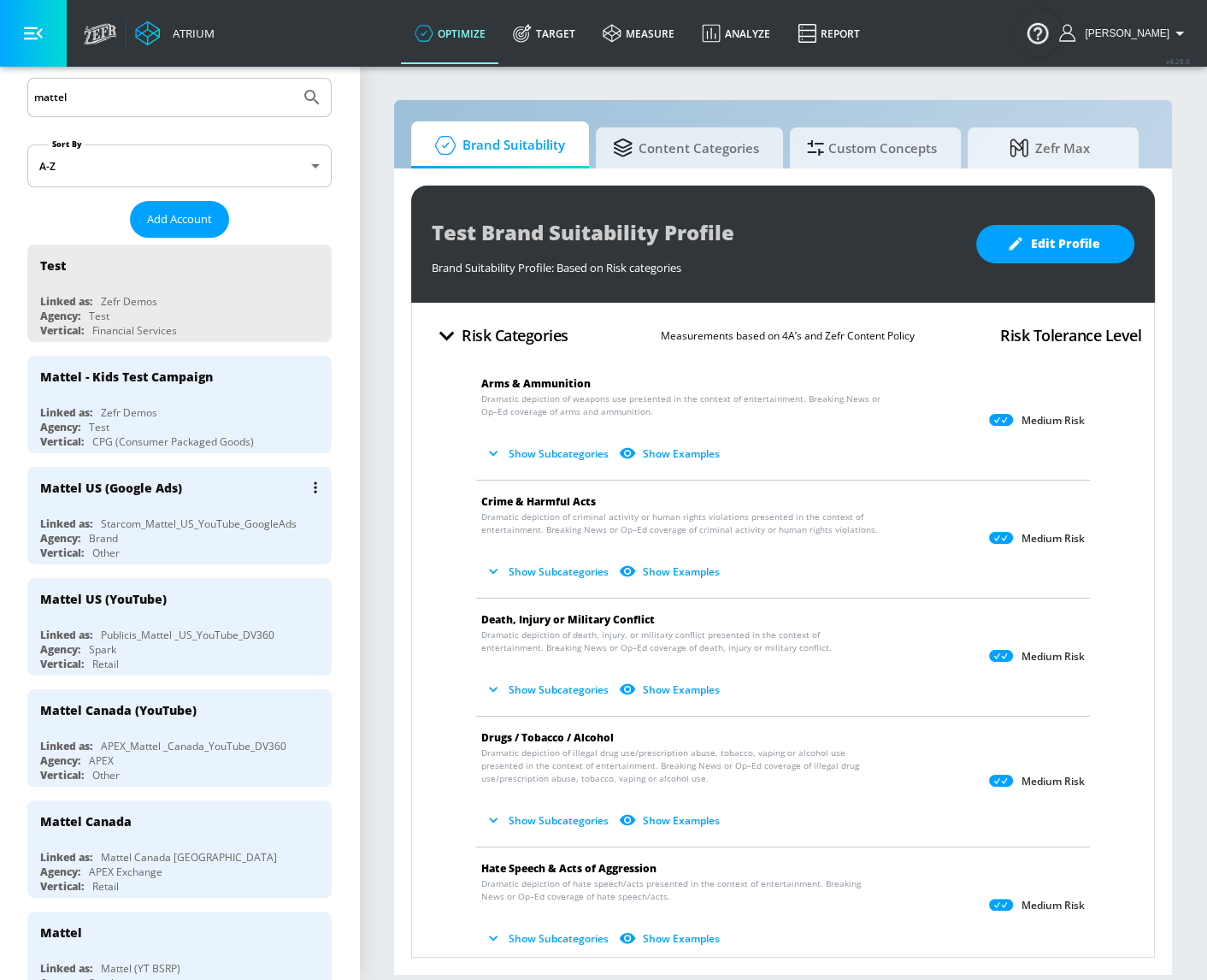
click at [196, 531] on div "Agency: Brand" at bounding box center [184, 538] width 288 height 15
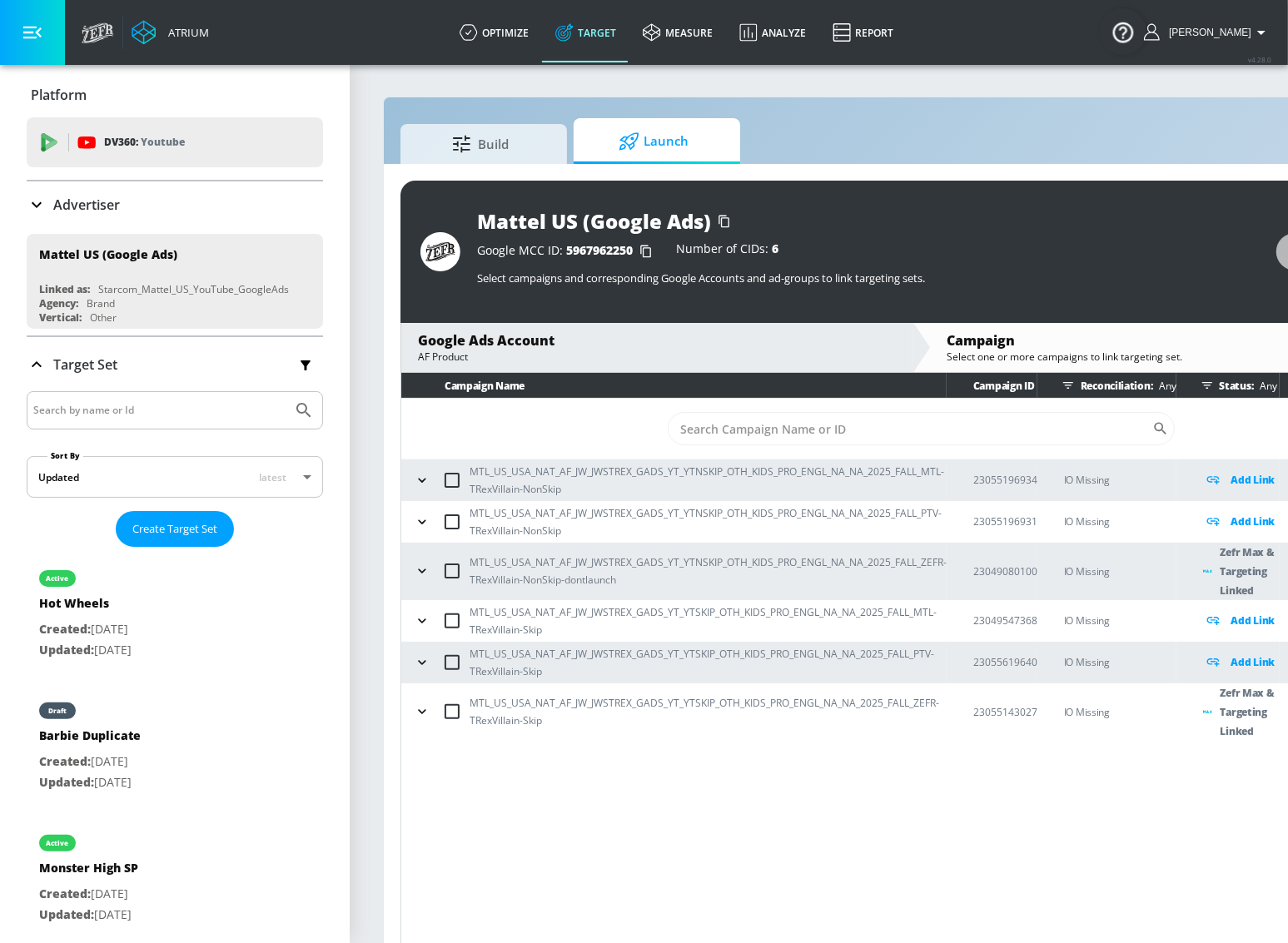
click at [424, 567] on icon "button" at bounding box center [423, 571] width 17 height 17
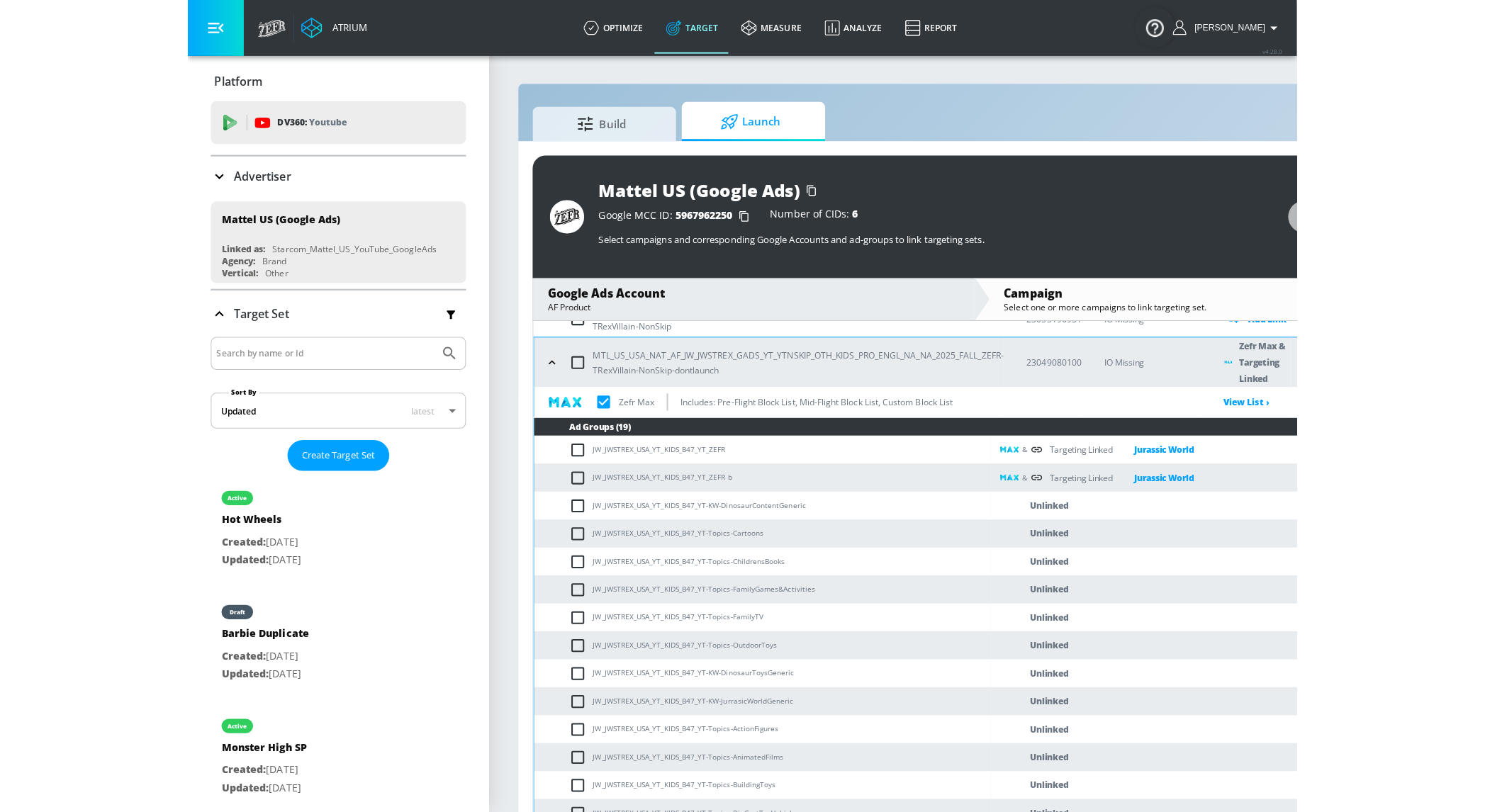
scroll to position [653, 0]
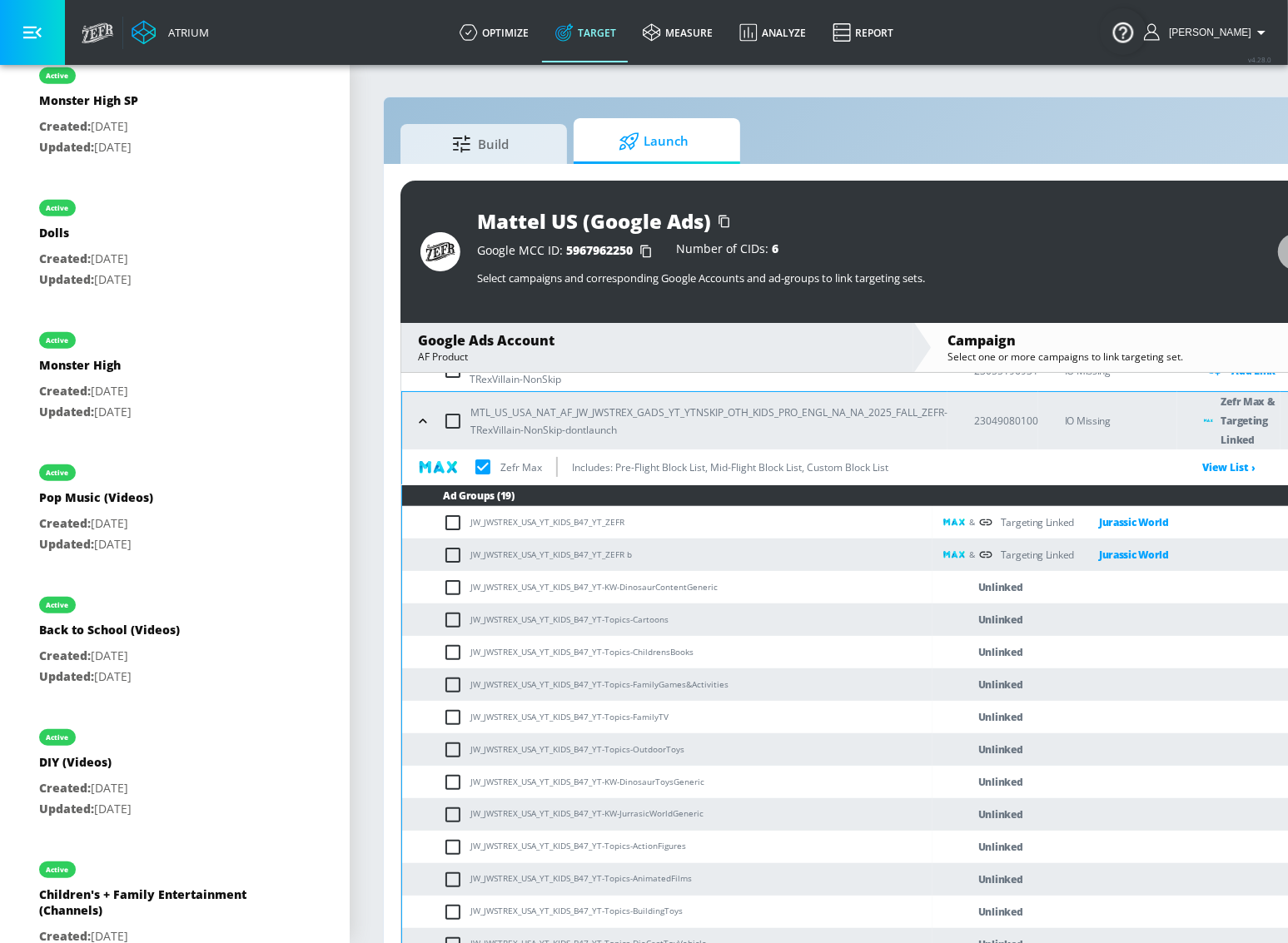
click at [409, 574] on td "JW_JWSTREX_USA_YT_KIDS_B47_YT-KW-DinosaurContentGeneric" at bounding box center [667, 587] width 530 height 32
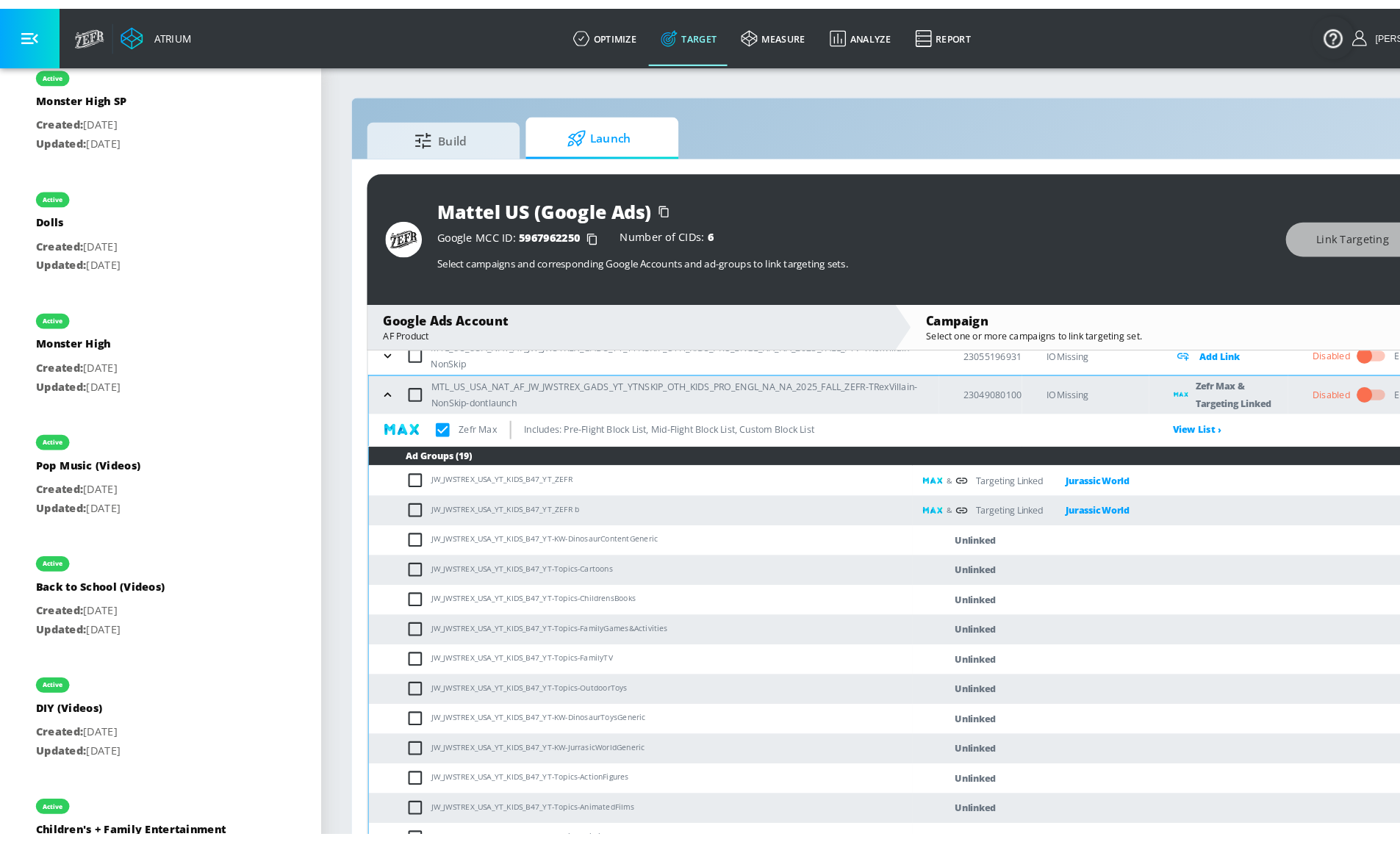
scroll to position [133, 0]
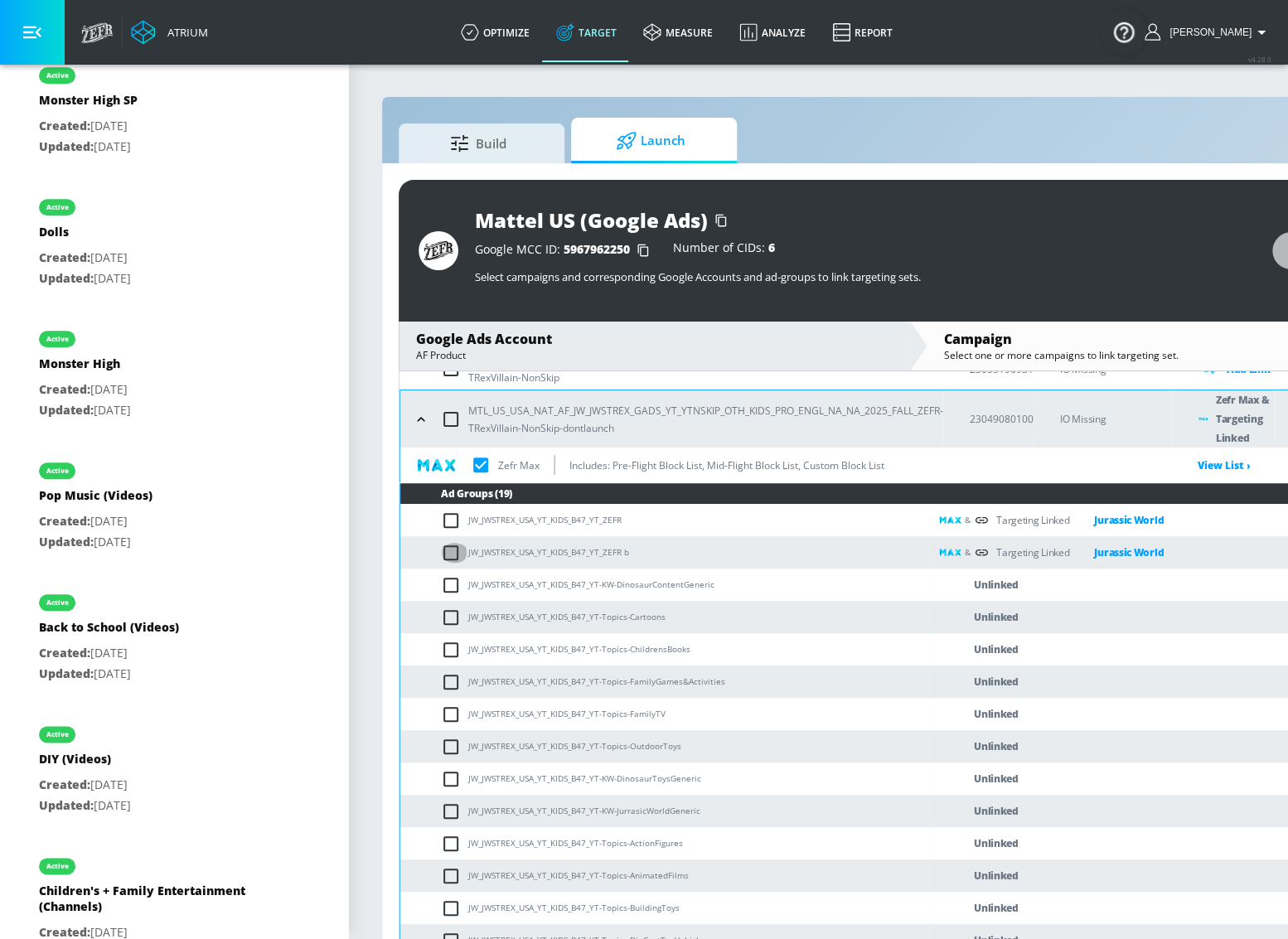
click at [450, 557] on input "checkbox" at bounding box center [455, 552] width 27 height 20
checkbox input "true"
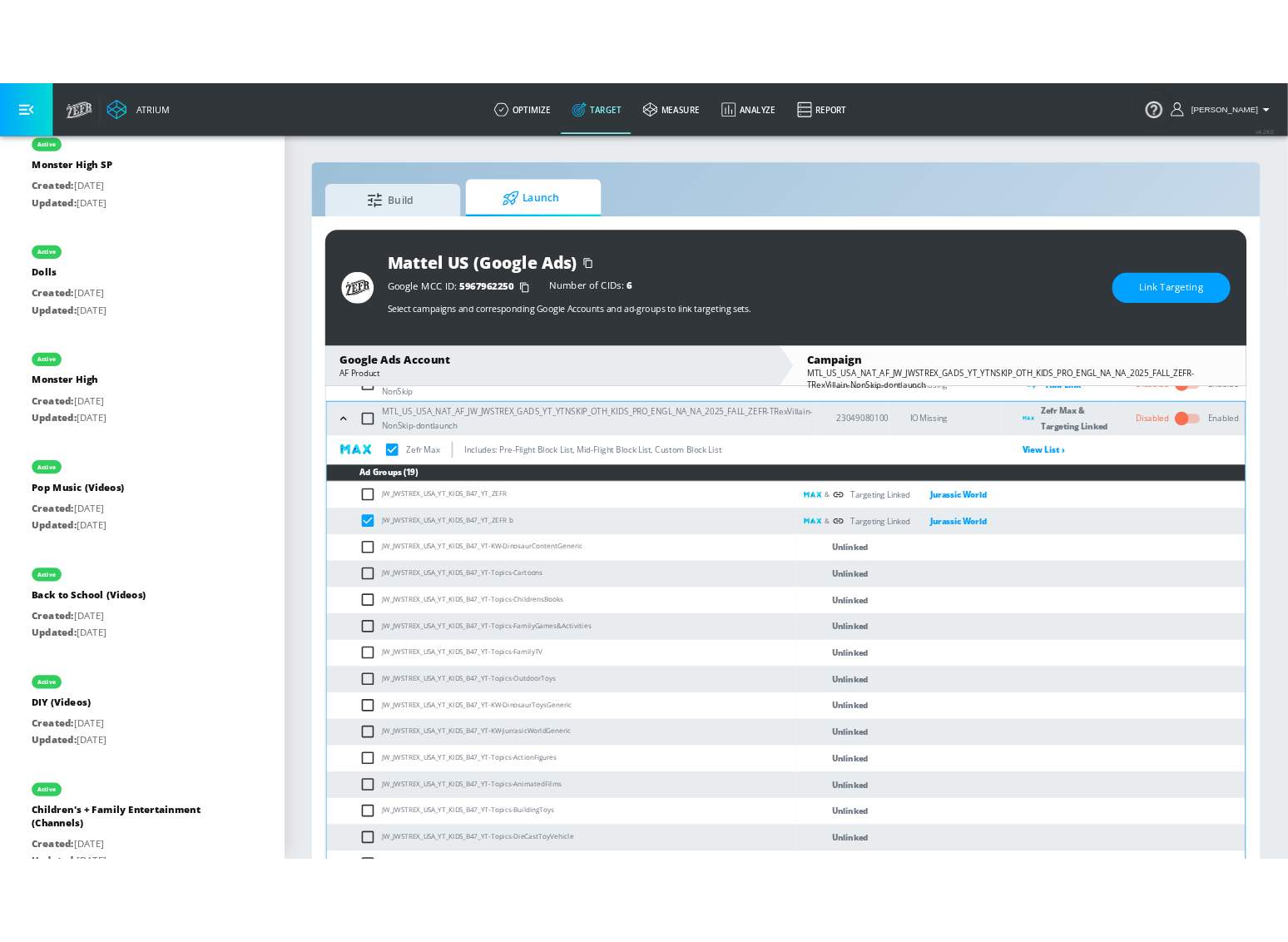
scroll to position [142, 0]
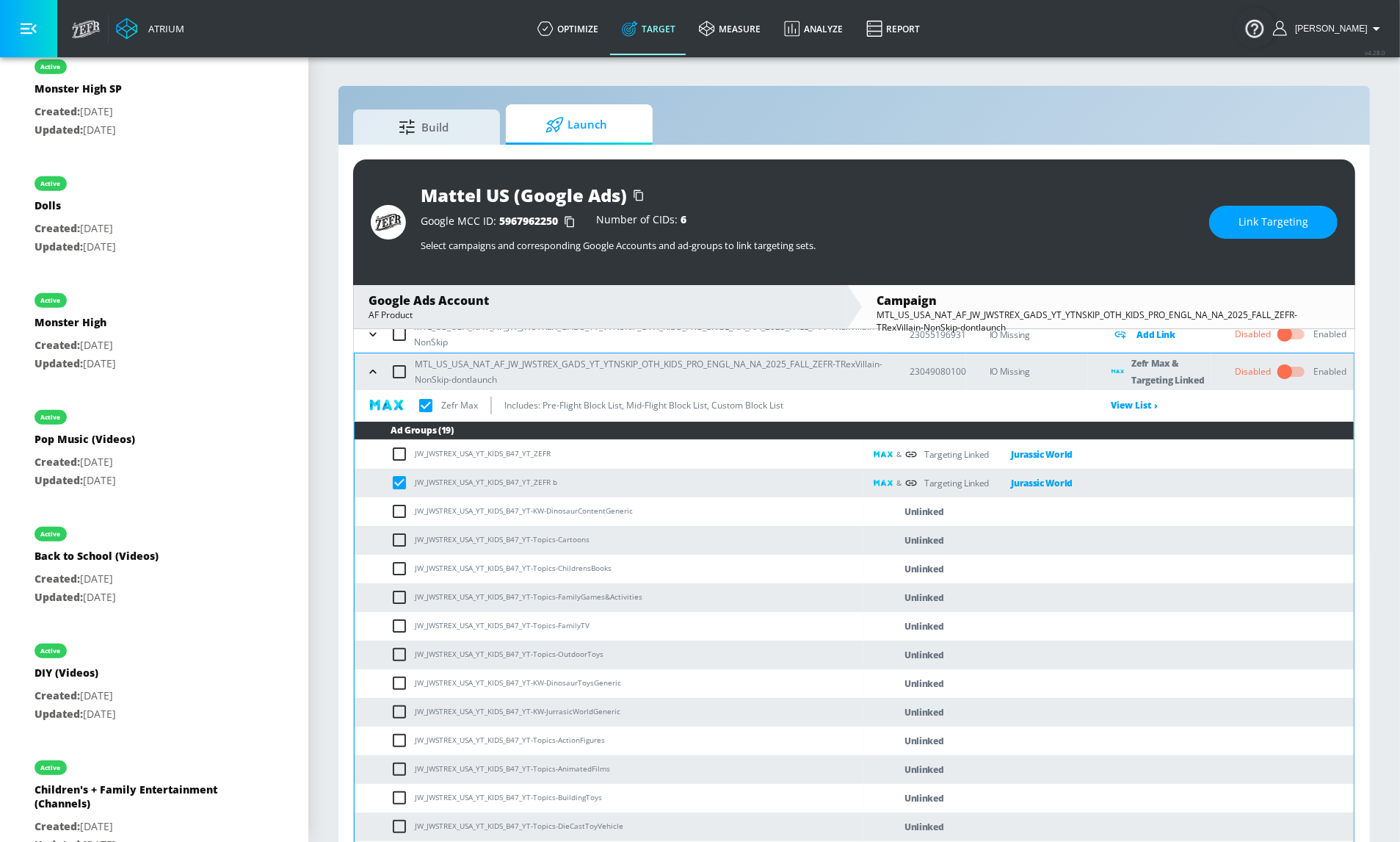
click at [1026, 221] on span "Link Targeting" at bounding box center [1274, 222] width 70 height 18
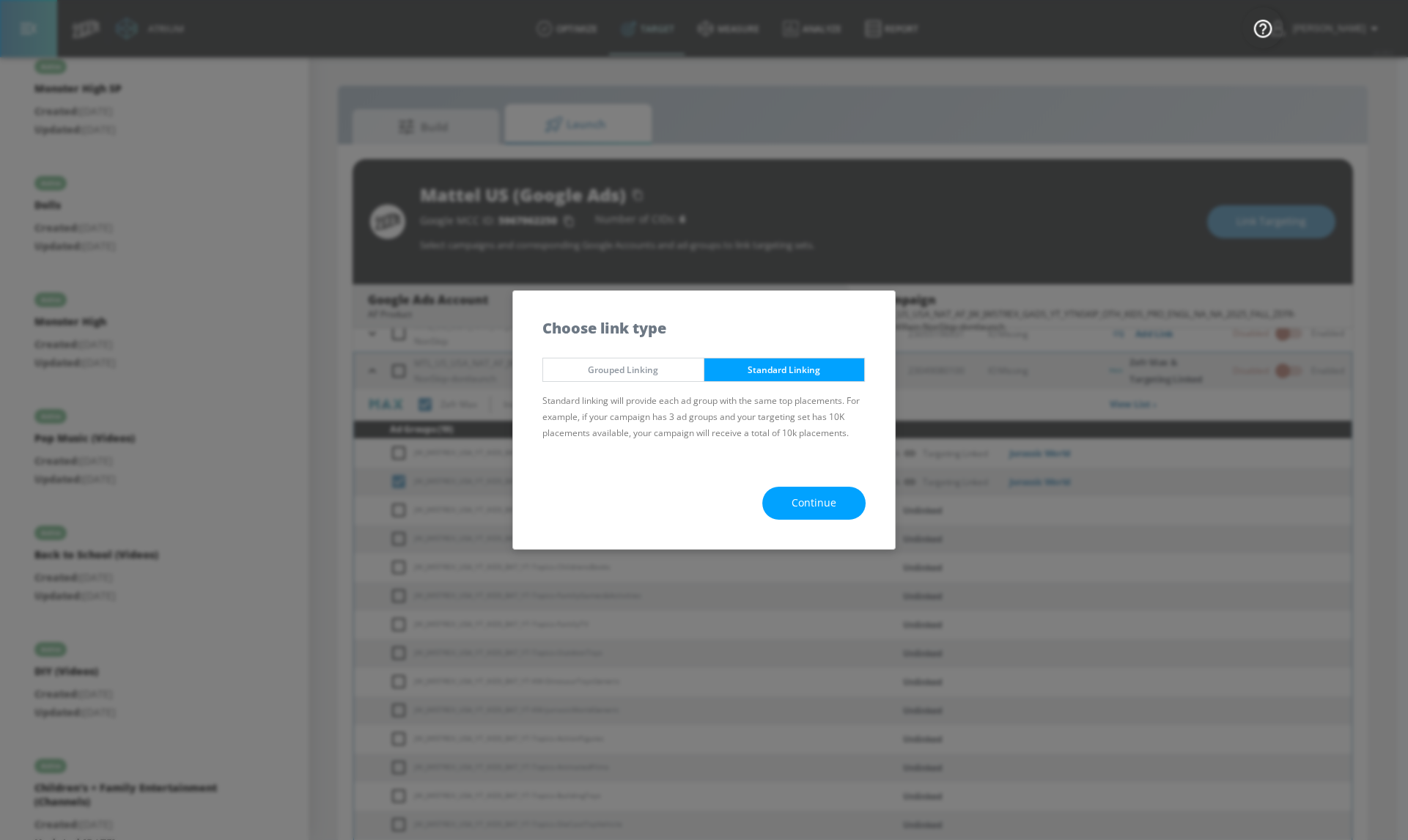
click at [808, 498] on span "Continue" at bounding box center [814, 503] width 45 height 18
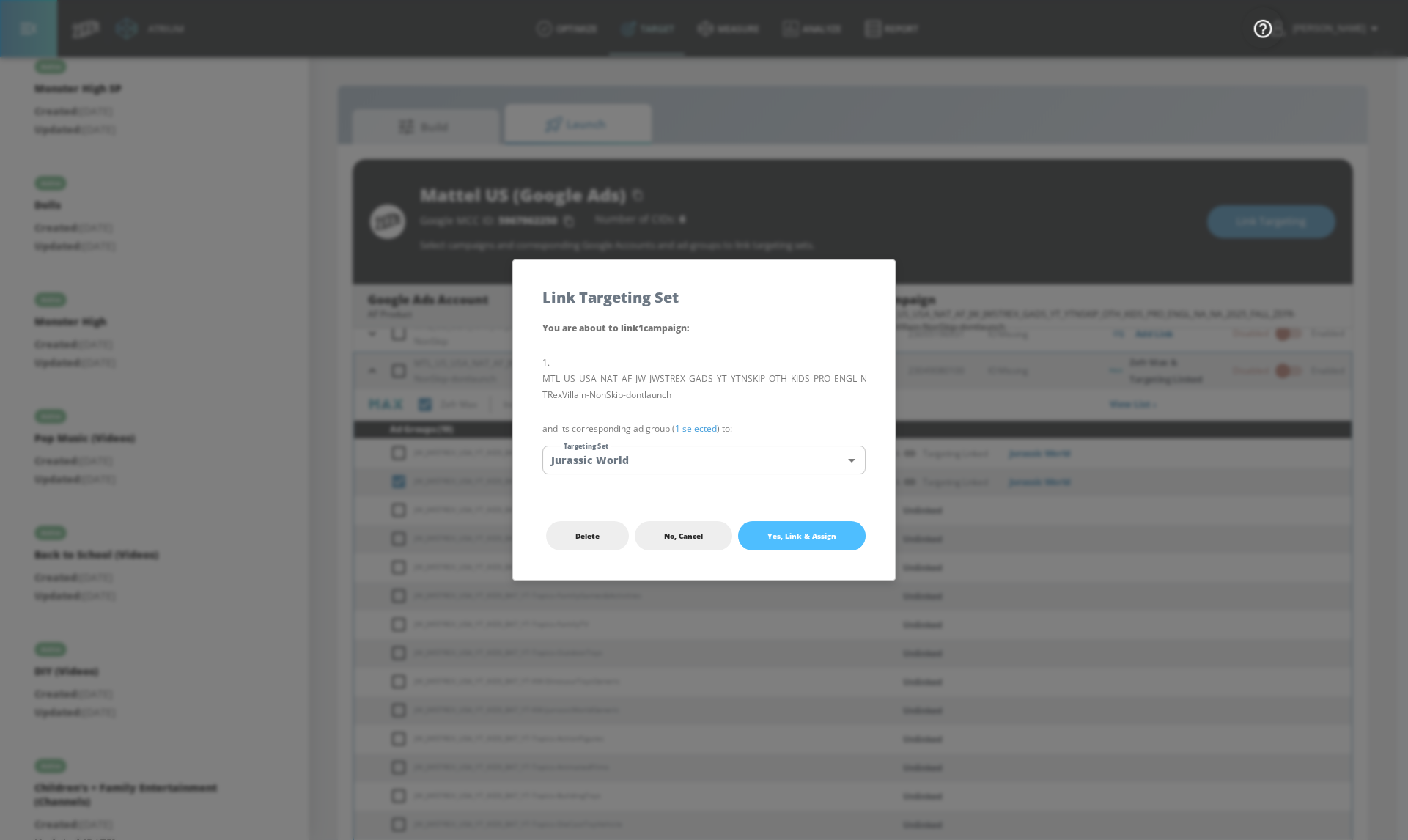
click at [835, 547] on button "Yes, Link & Assign" at bounding box center [802, 536] width 128 height 29
checkbox input "true"
checkbox input "false"
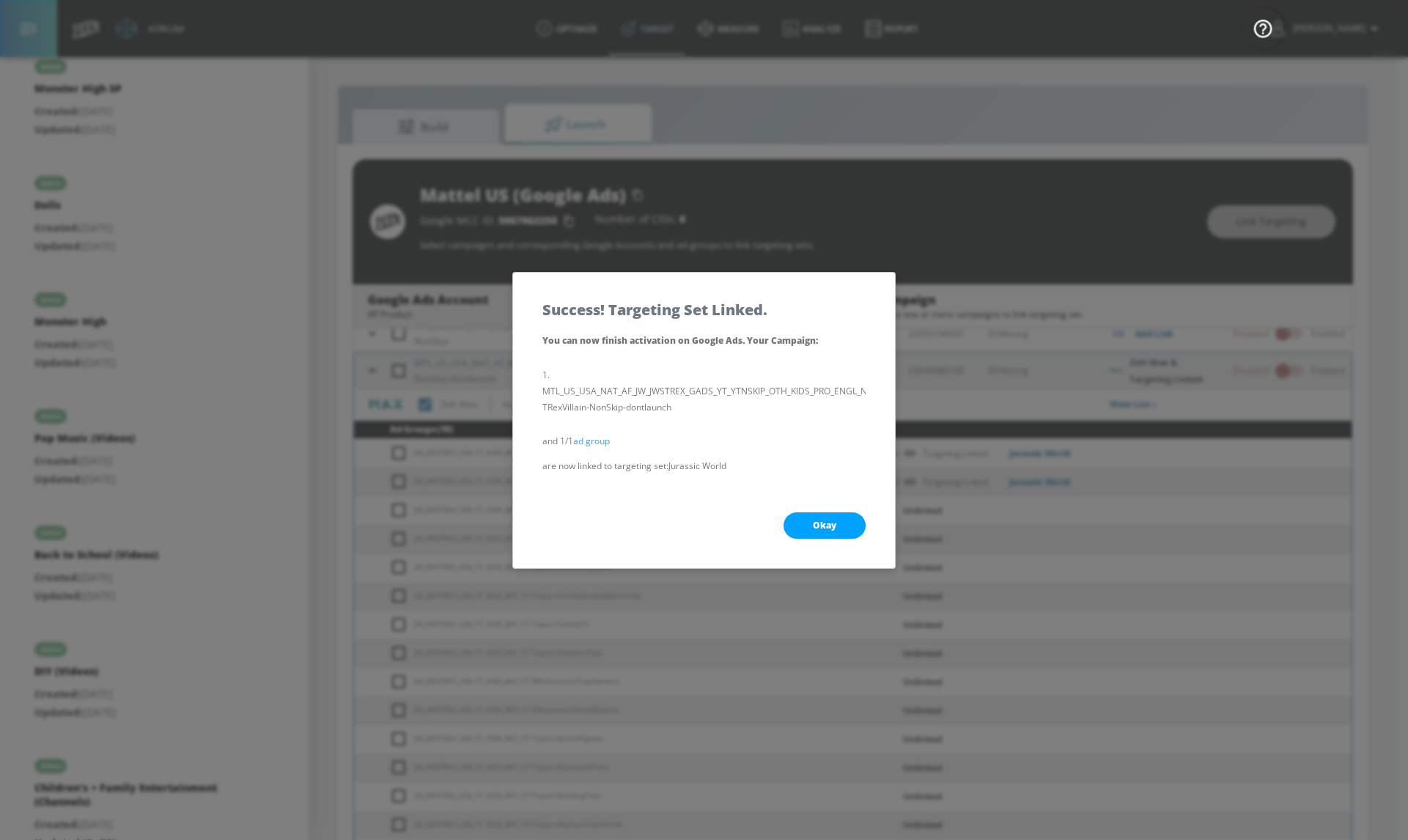
click at [854, 528] on button "Okay" at bounding box center [824, 525] width 82 height 26
checkbox input "true"
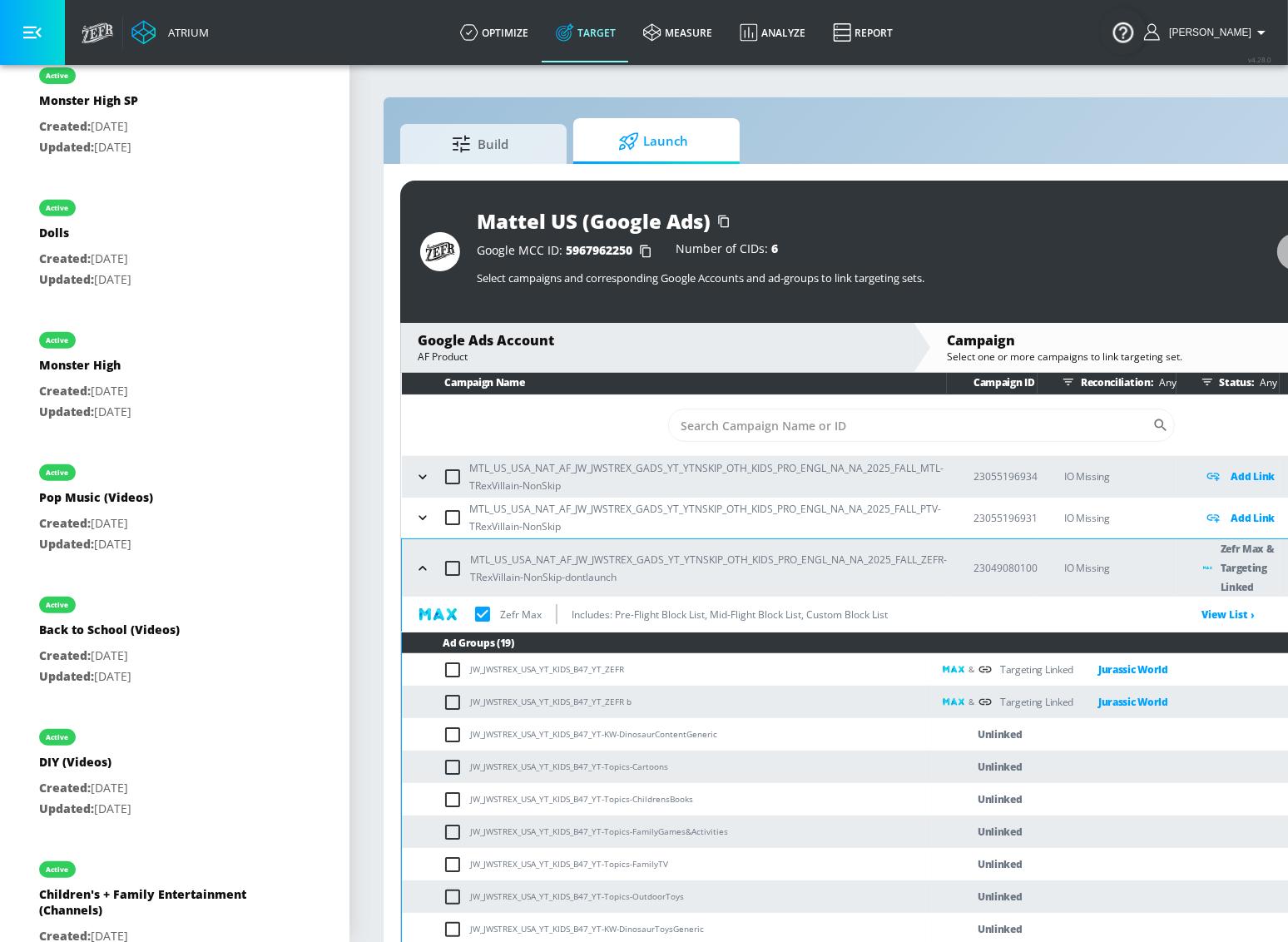
scroll to position [0, 0]
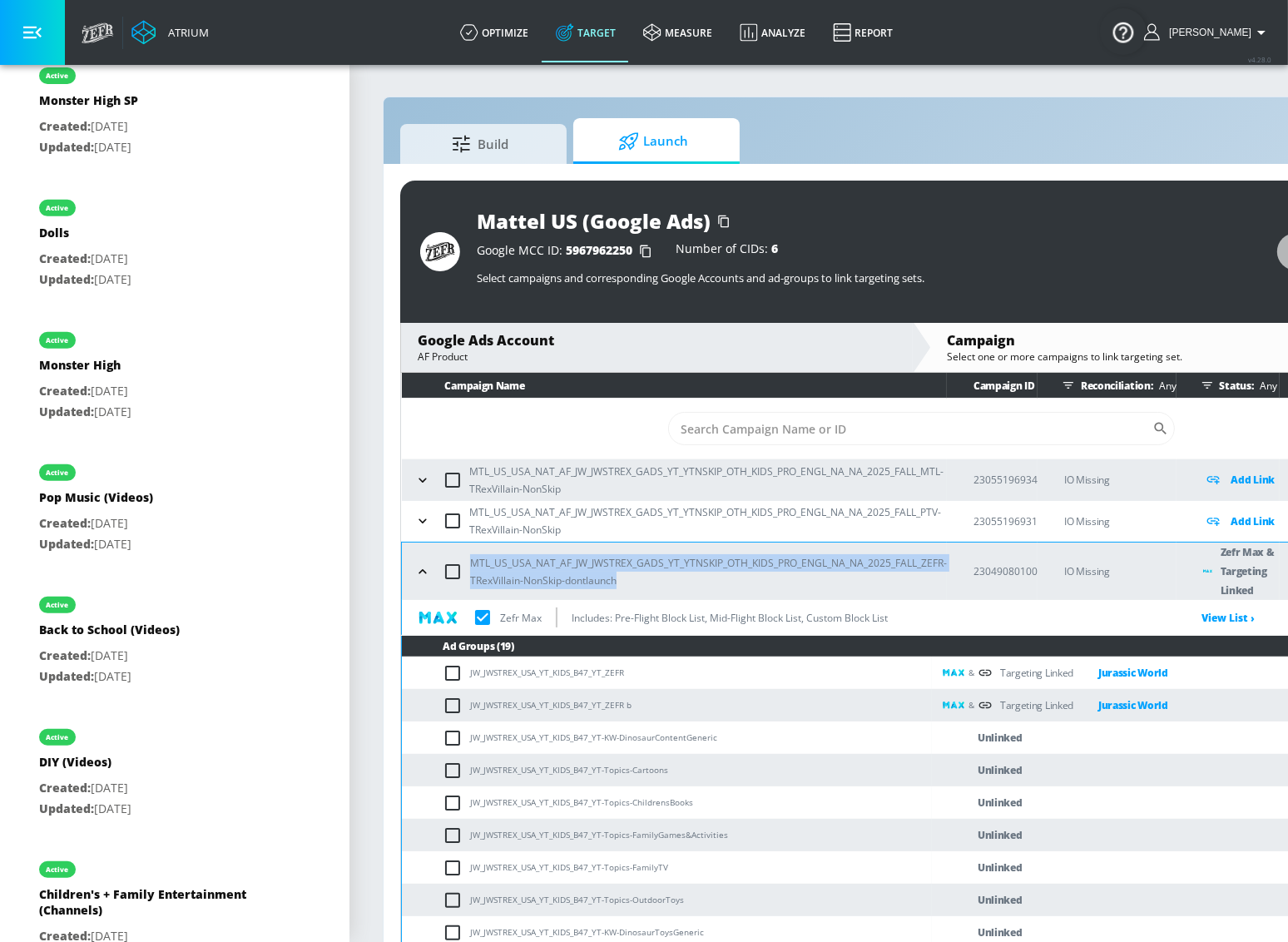
drag, startPoint x: 630, startPoint y: 580, endPoint x: 466, endPoint y: 574, distance: 164.1
click at [466, 574] on div "MTL_US_USA_NAT_AF_JW_JWSTREX_GADS_YT_YTNSKIP_OTH_KIDS_PRO_ENGL_NA_NA_2025_FALL_…" at bounding box center [678, 572] width 537 height 35
copy p "MTL_US_USA_NAT_AF_JW_JWSTREX_GADS_YT_YTNSKIP_OTH_KIDS_PRO_ENGL_NA_NA_2025_FALL_…"
